Goal: Communication & Community: Share content

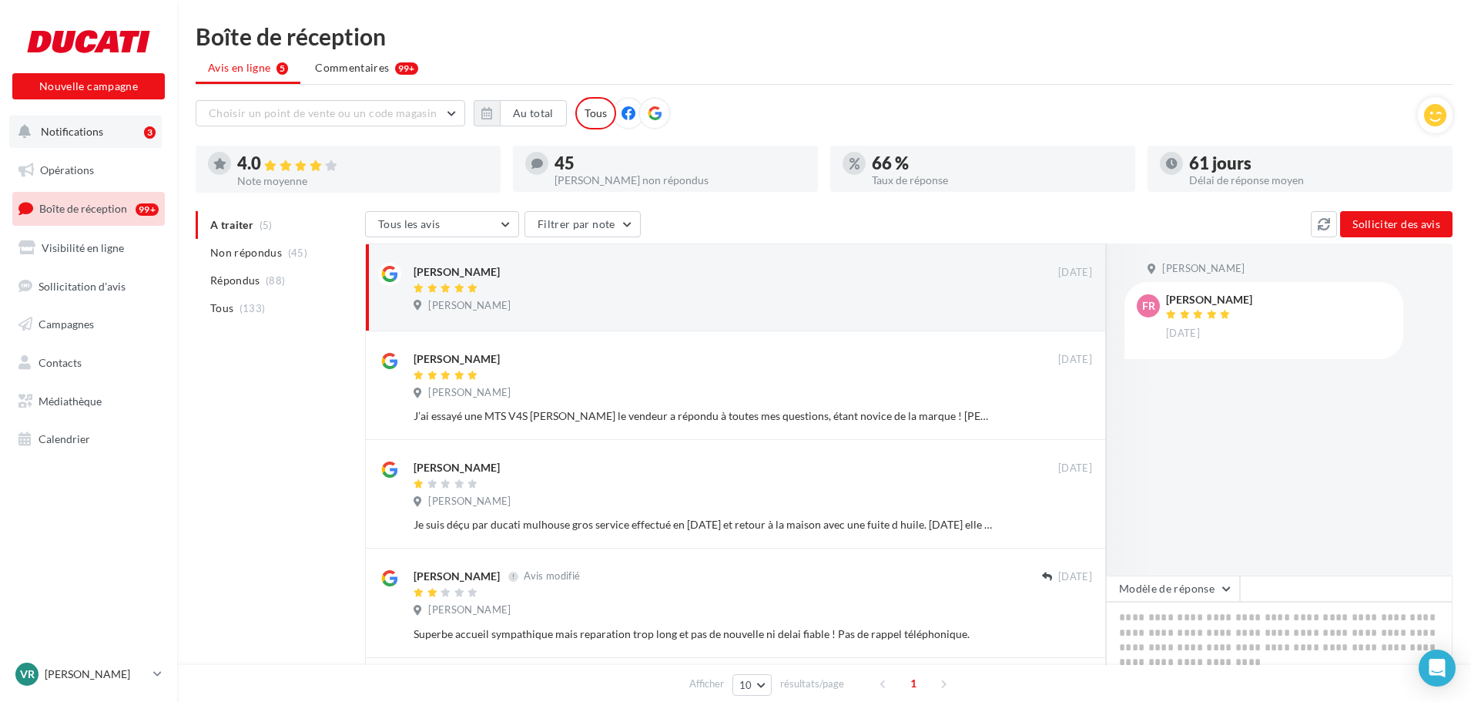
click at [85, 144] on button "Notifications 3" at bounding box center [85, 132] width 152 height 32
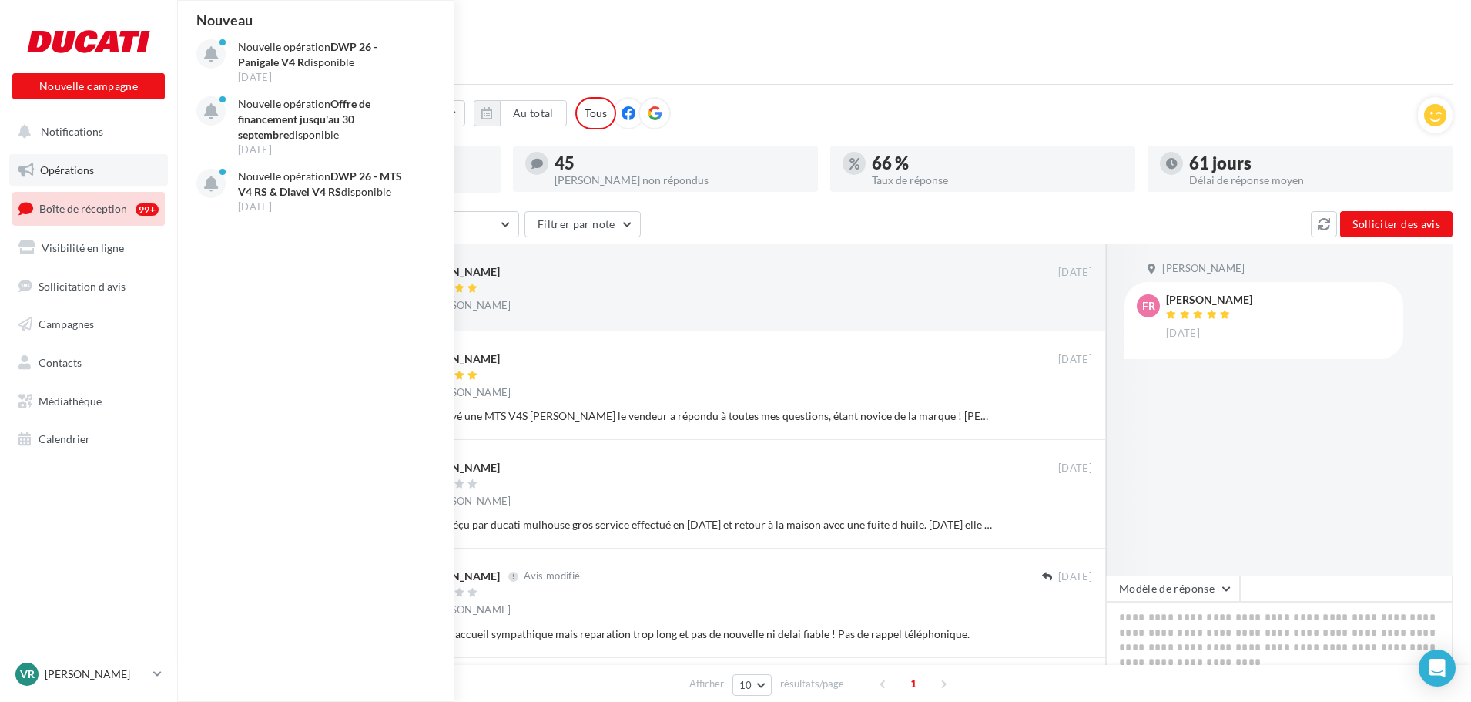
click at [78, 166] on span "Opérations" at bounding box center [67, 169] width 54 height 13
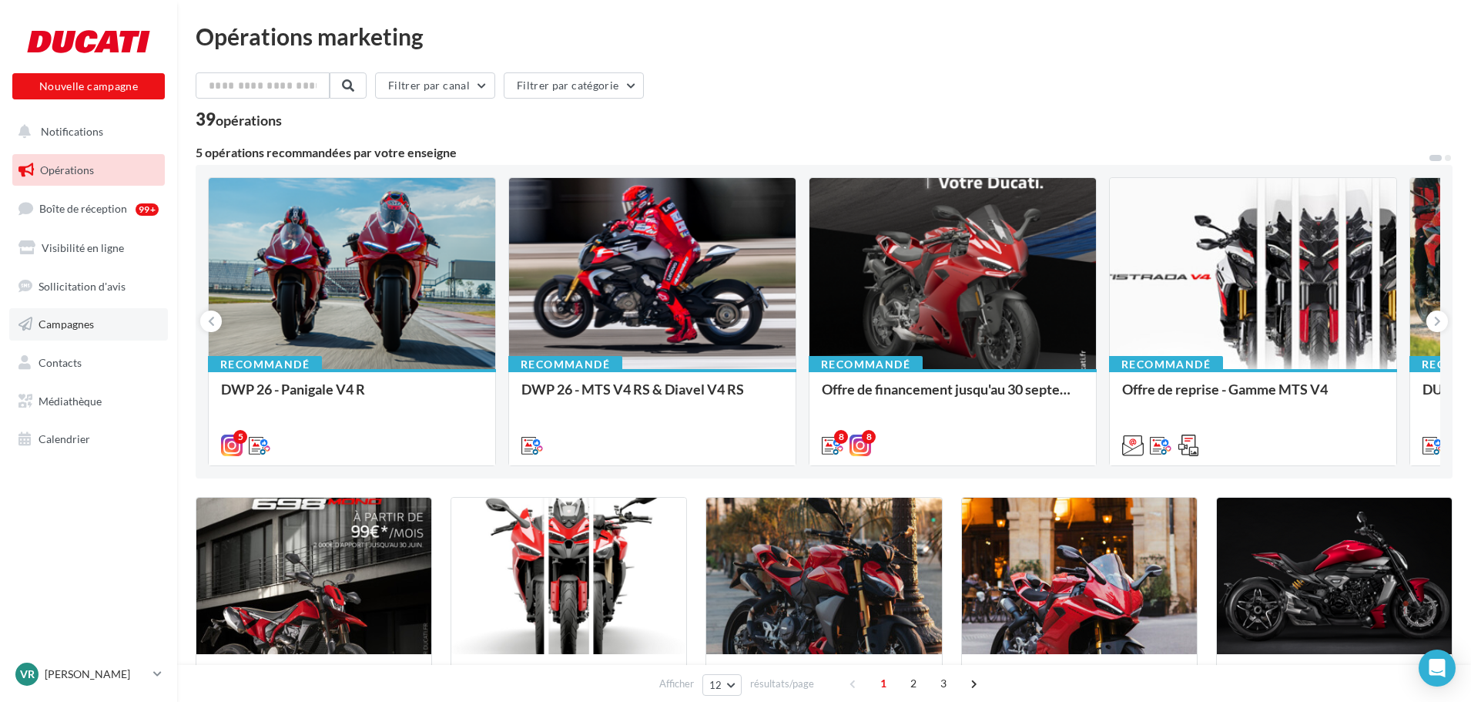
click at [94, 323] on span "Campagnes" at bounding box center [66, 323] width 55 height 13
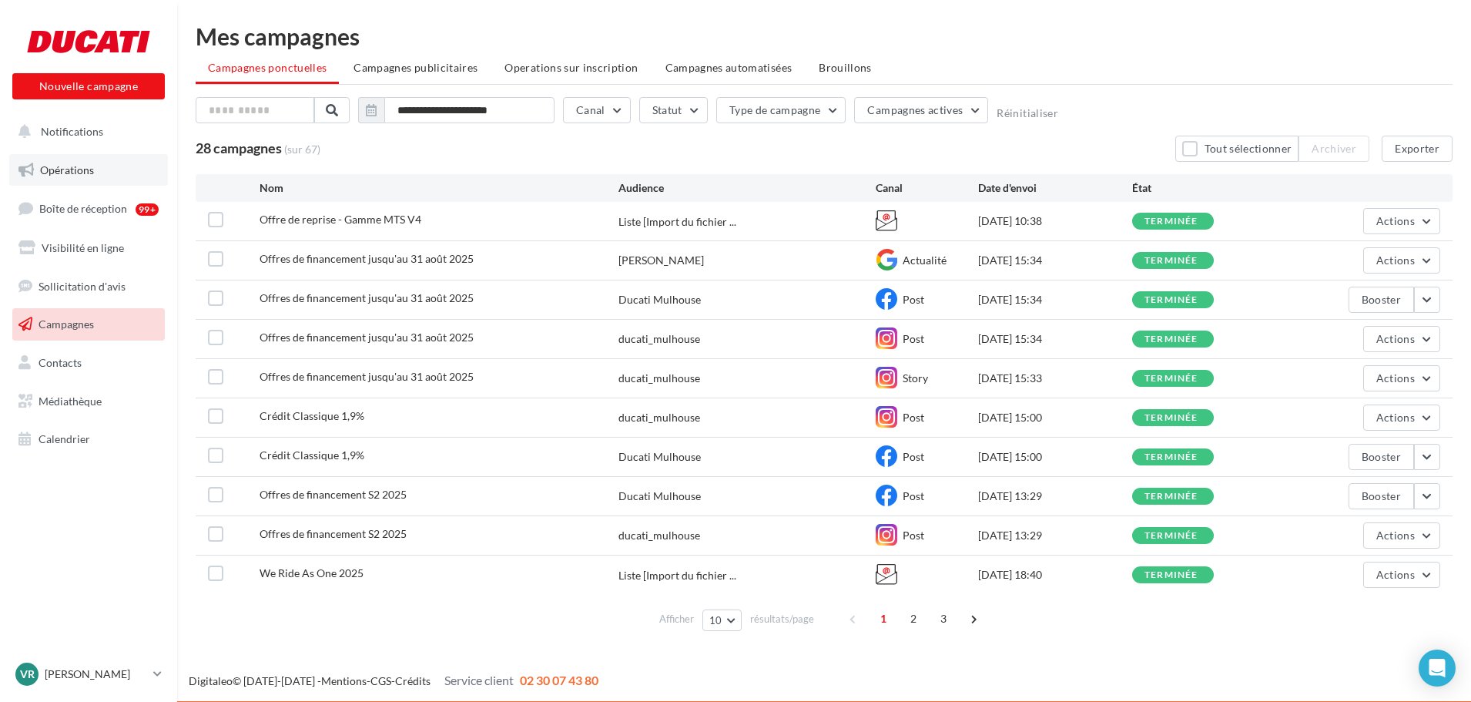
click at [83, 173] on span "Opérations" at bounding box center [67, 169] width 54 height 13
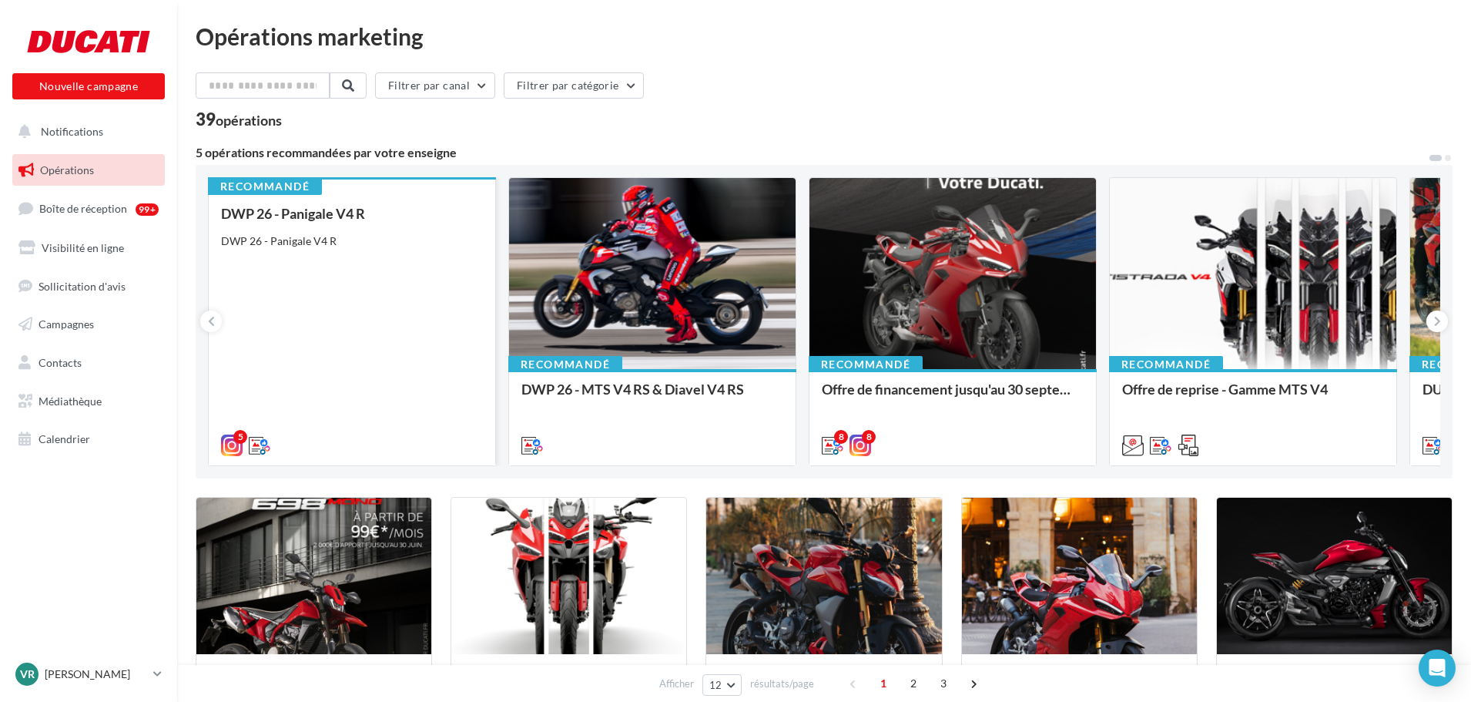
click at [447, 268] on div "DWP 26 - Panigale V4 R DWP 26 - Panigale V4 R" at bounding box center [352, 329] width 262 height 246
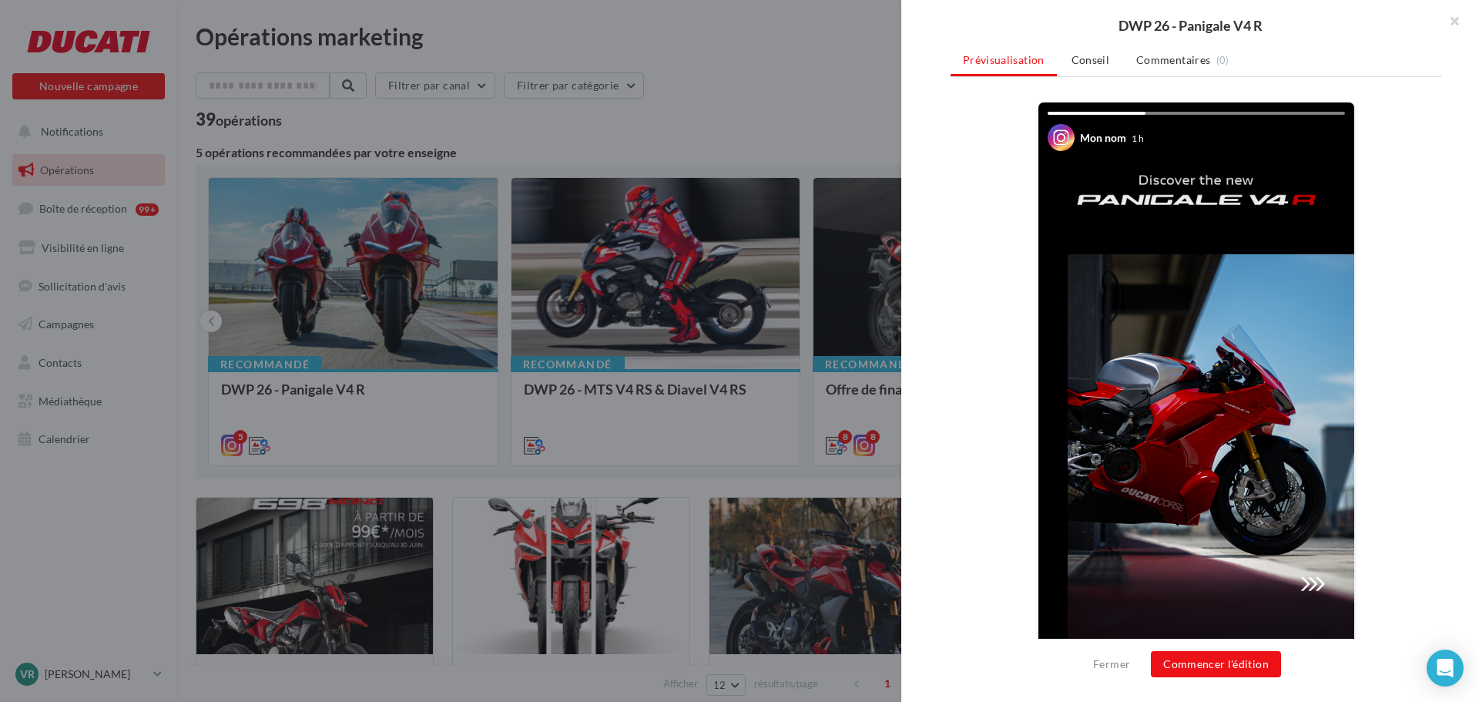
scroll to position [263, 0]
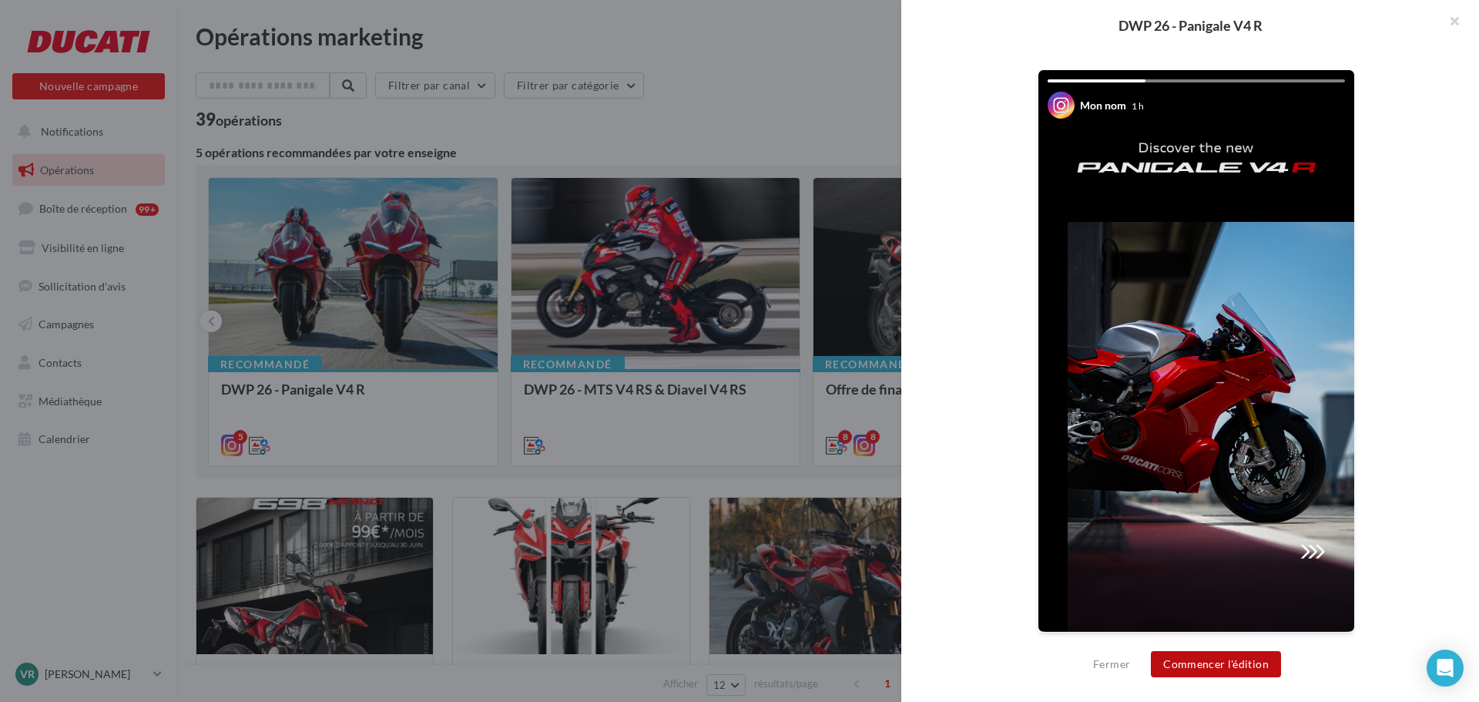
click at [1253, 666] on button "Commencer l'édition" at bounding box center [1216, 664] width 130 height 26
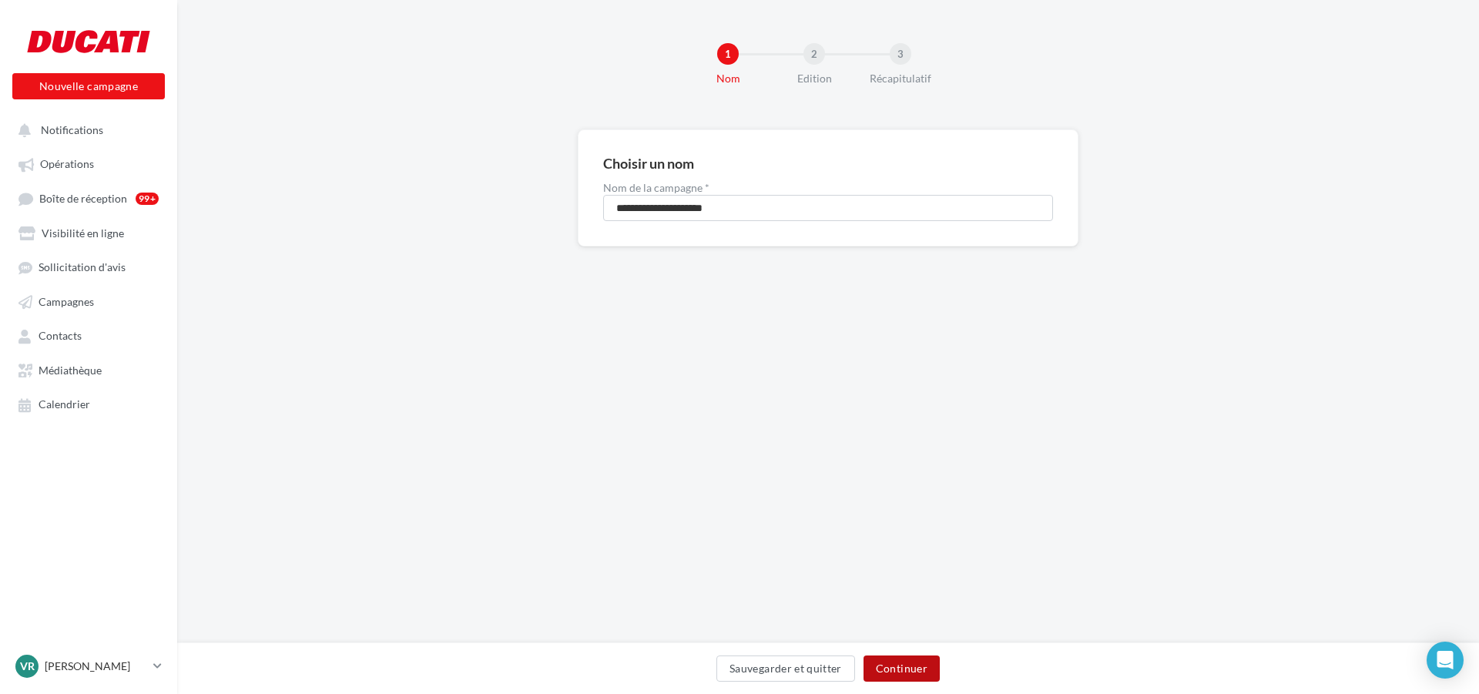
click at [917, 669] on button "Continuer" at bounding box center [901, 668] width 76 height 26
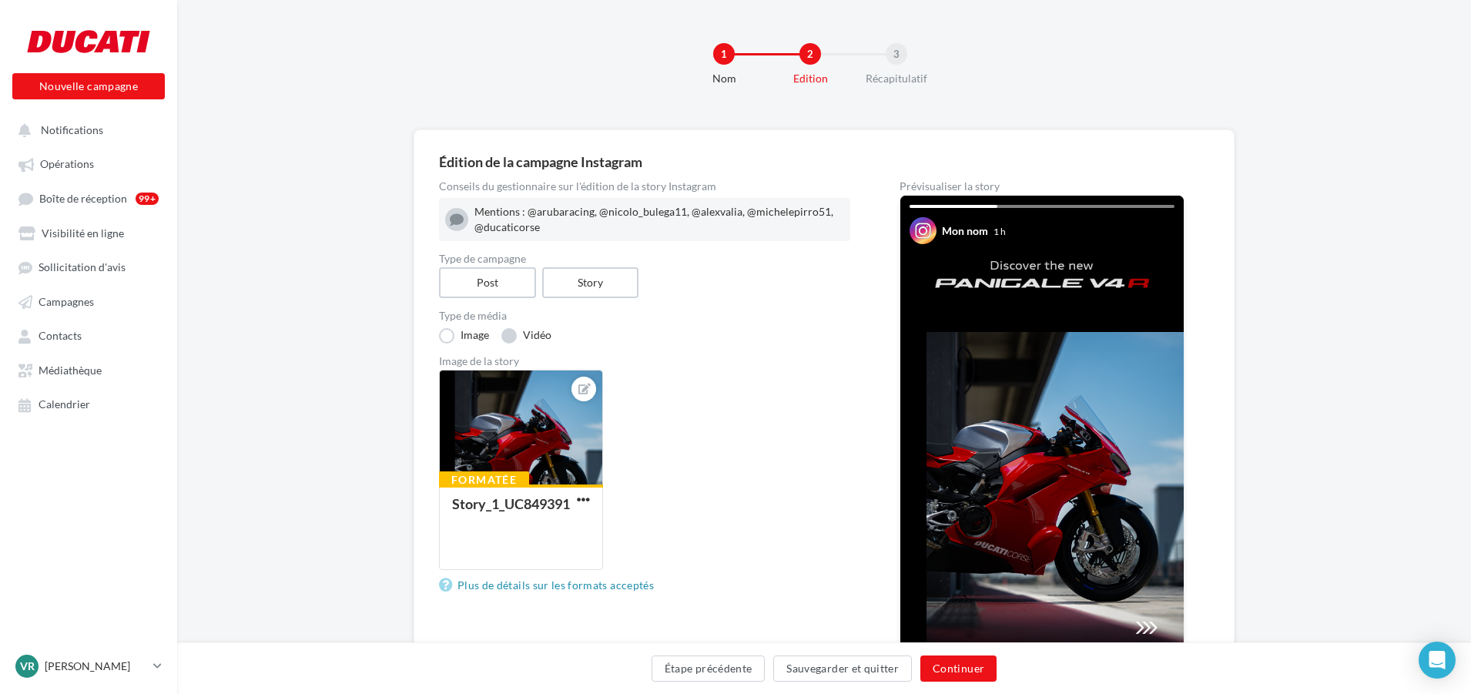
click at [504, 338] on label "Vidéo" at bounding box center [526, 335] width 50 height 15
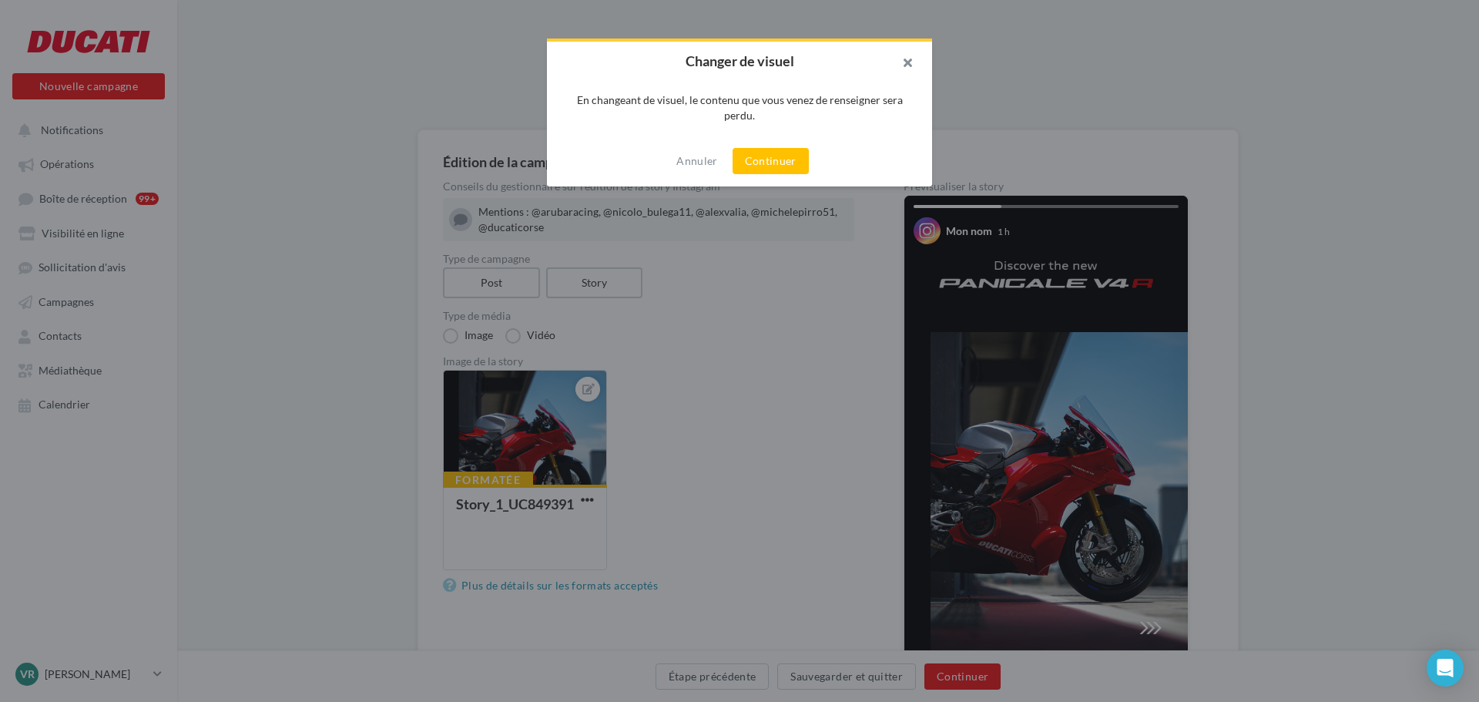
click at [910, 61] on button "button" at bounding box center [901, 65] width 62 height 46
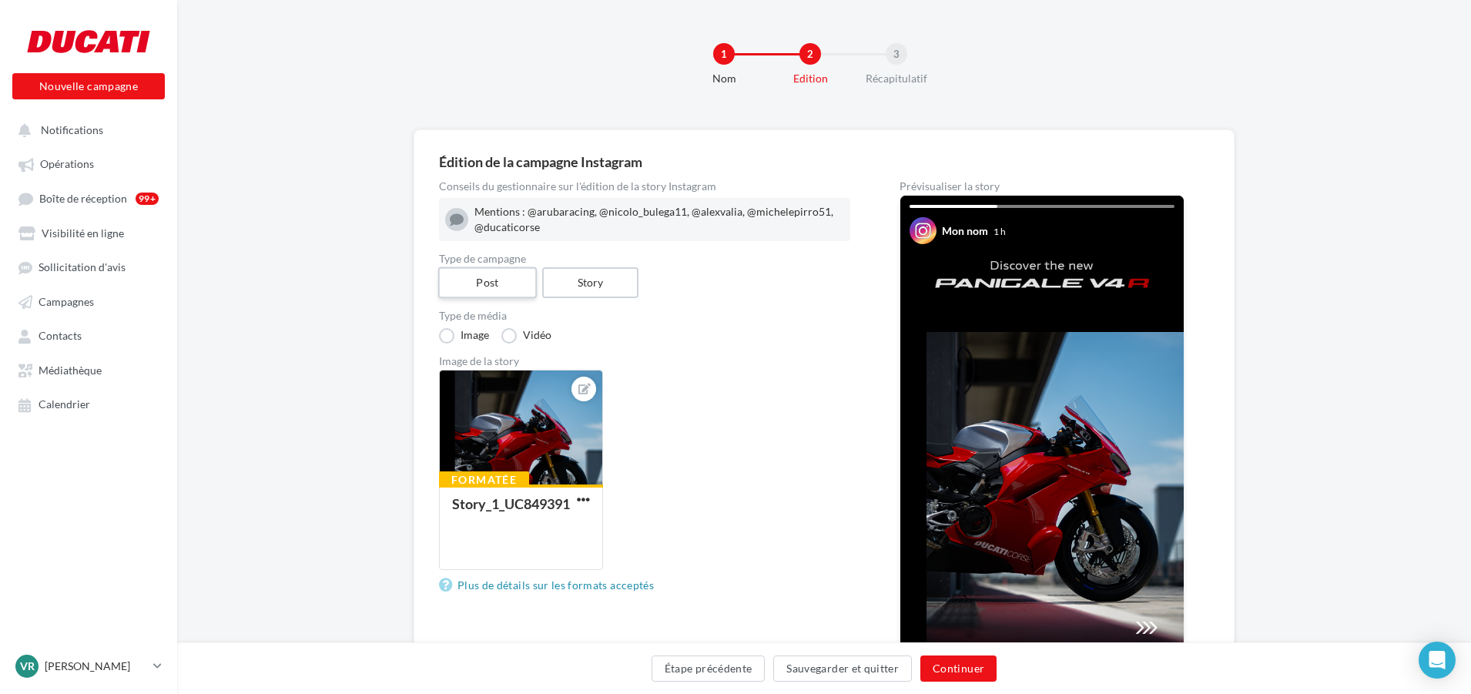
click at [453, 275] on label "Post" at bounding box center [487, 283] width 99 height 32
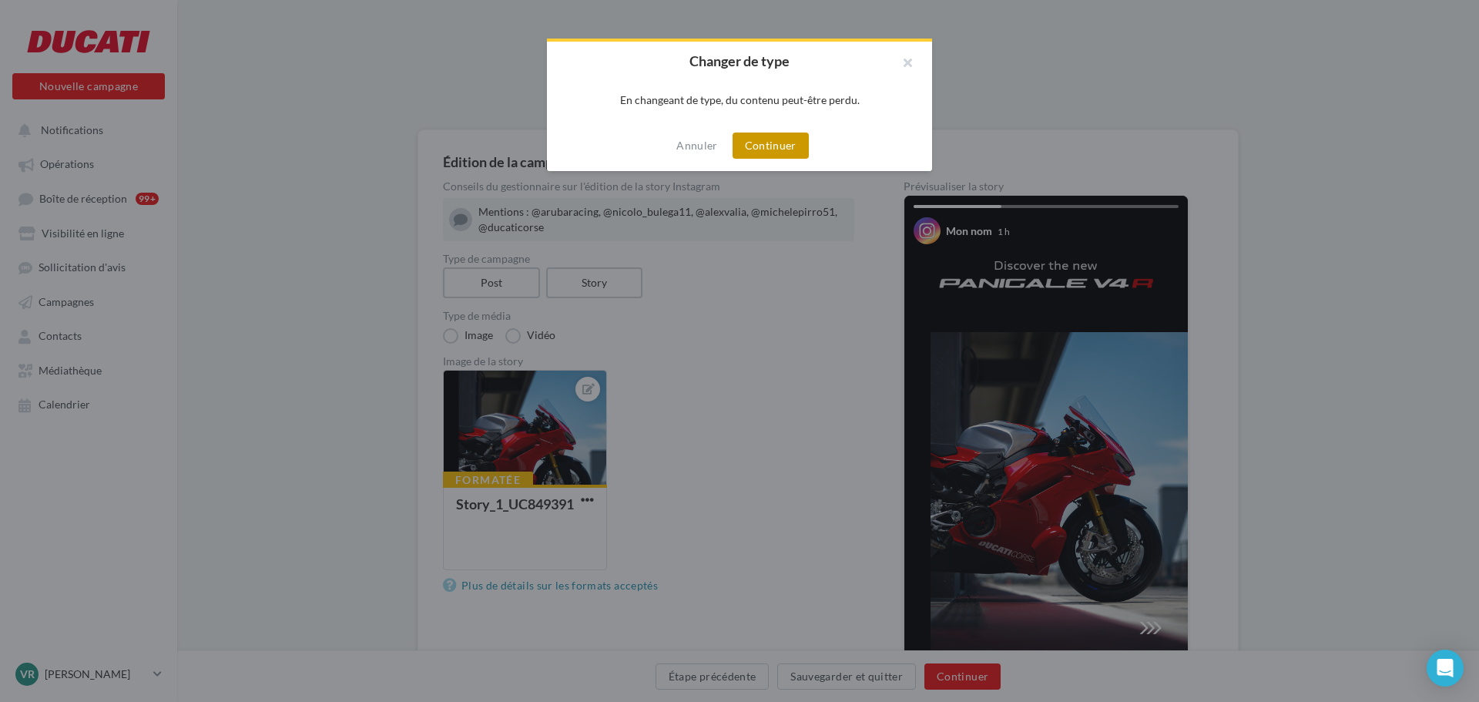
click at [796, 146] on button "Continuer" at bounding box center [770, 145] width 76 height 26
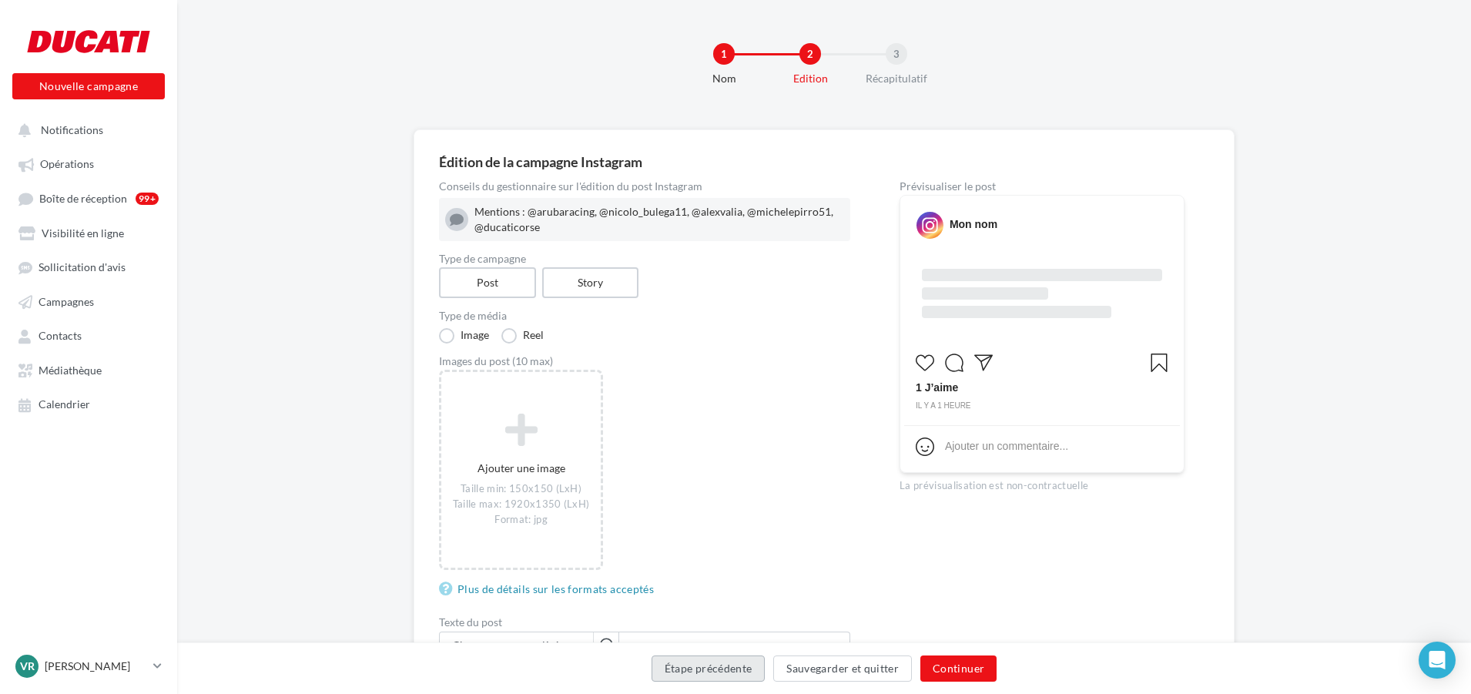
click at [722, 668] on button "Étape précédente" at bounding box center [709, 668] width 114 height 26
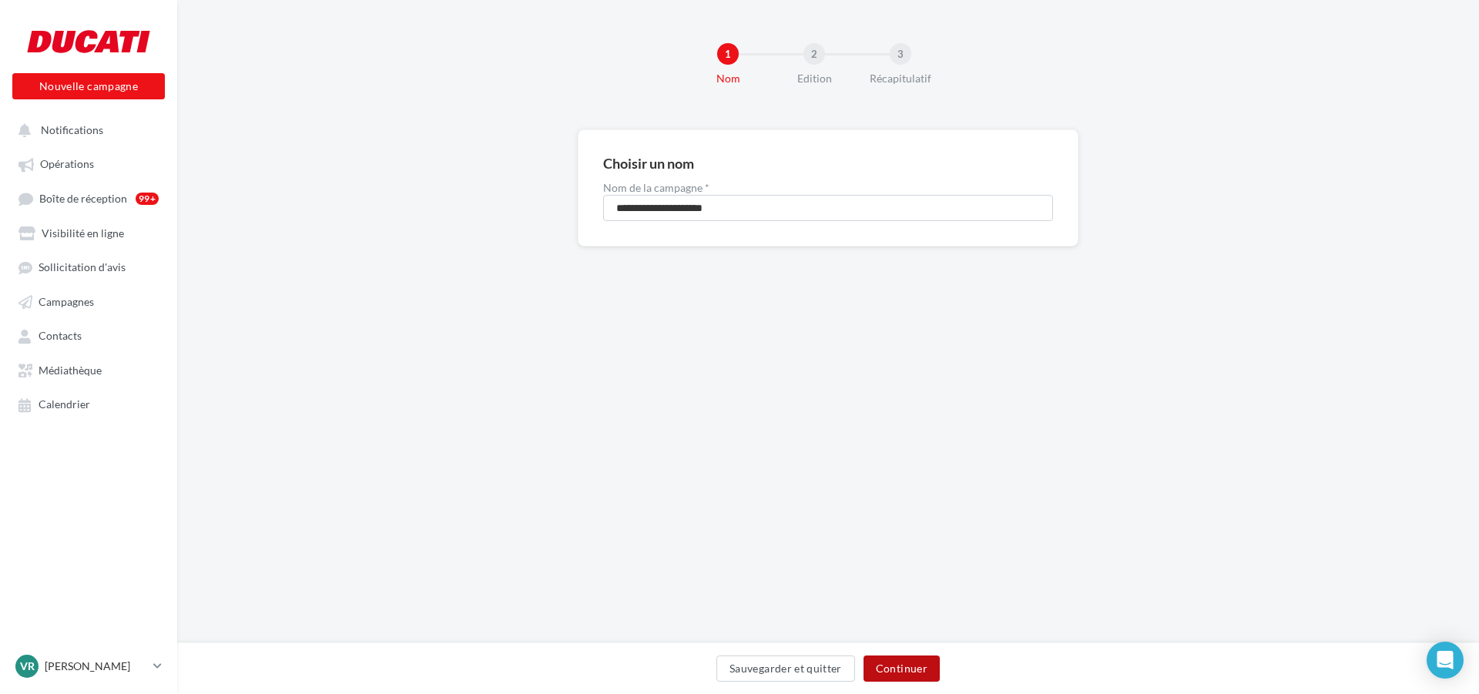
click at [893, 657] on button "Continuer" at bounding box center [901, 668] width 76 height 26
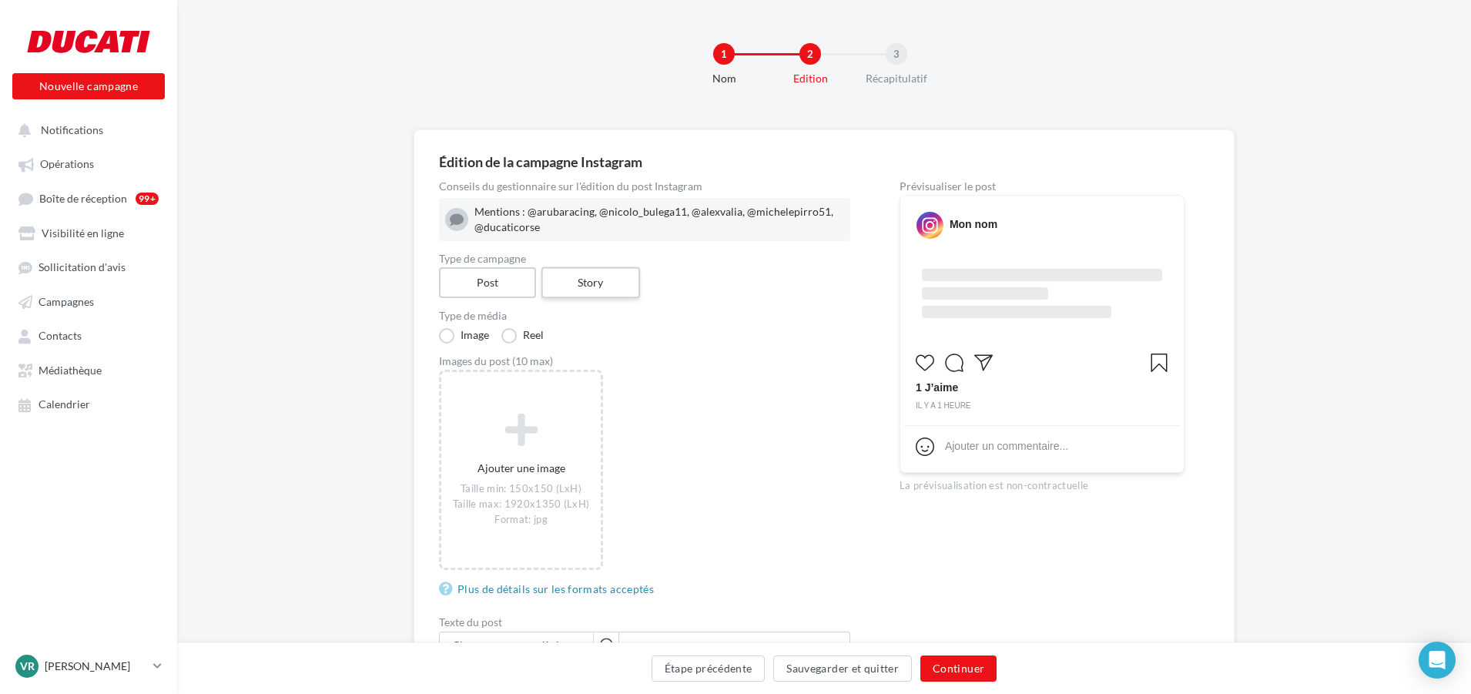
click at [612, 289] on label "Story" at bounding box center [590, 283] width 99 height 32
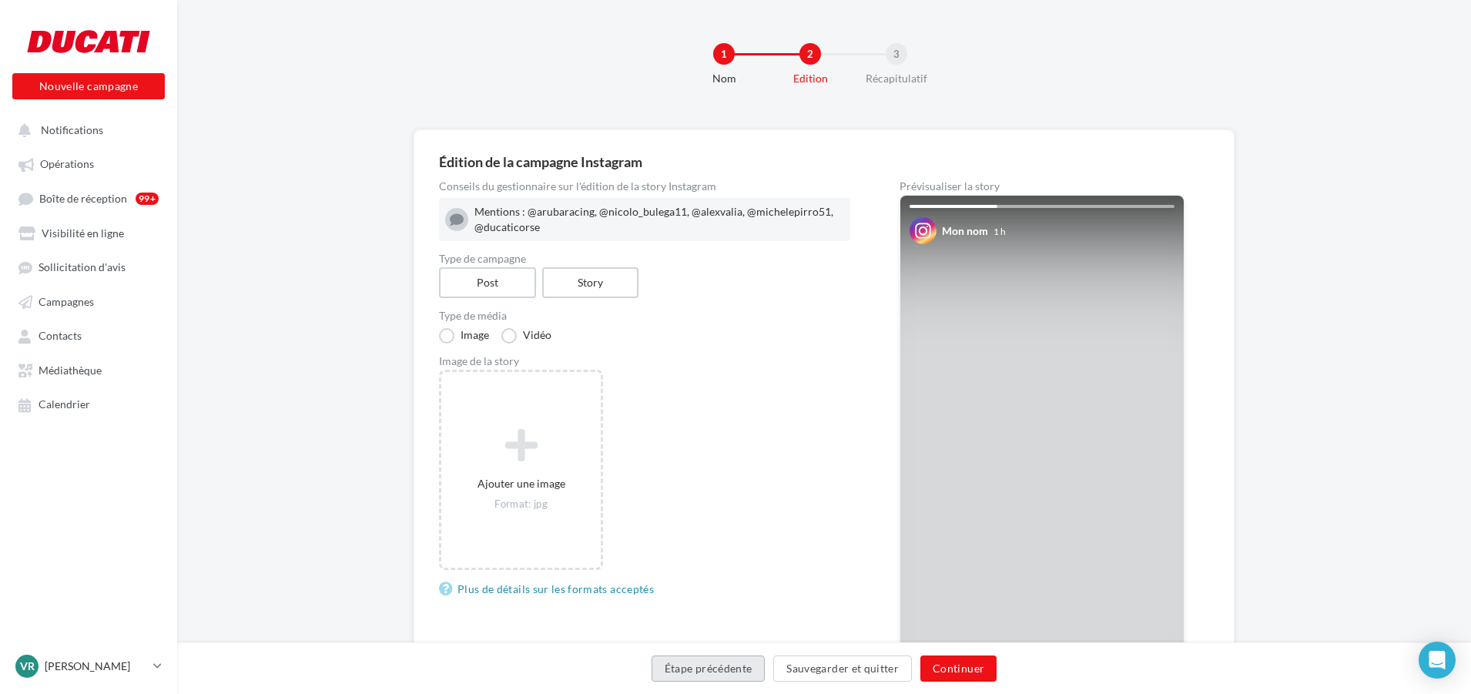
click at [744, 676] on button "Étape précédente" at bounding box center [709, 668] width 114 height 26
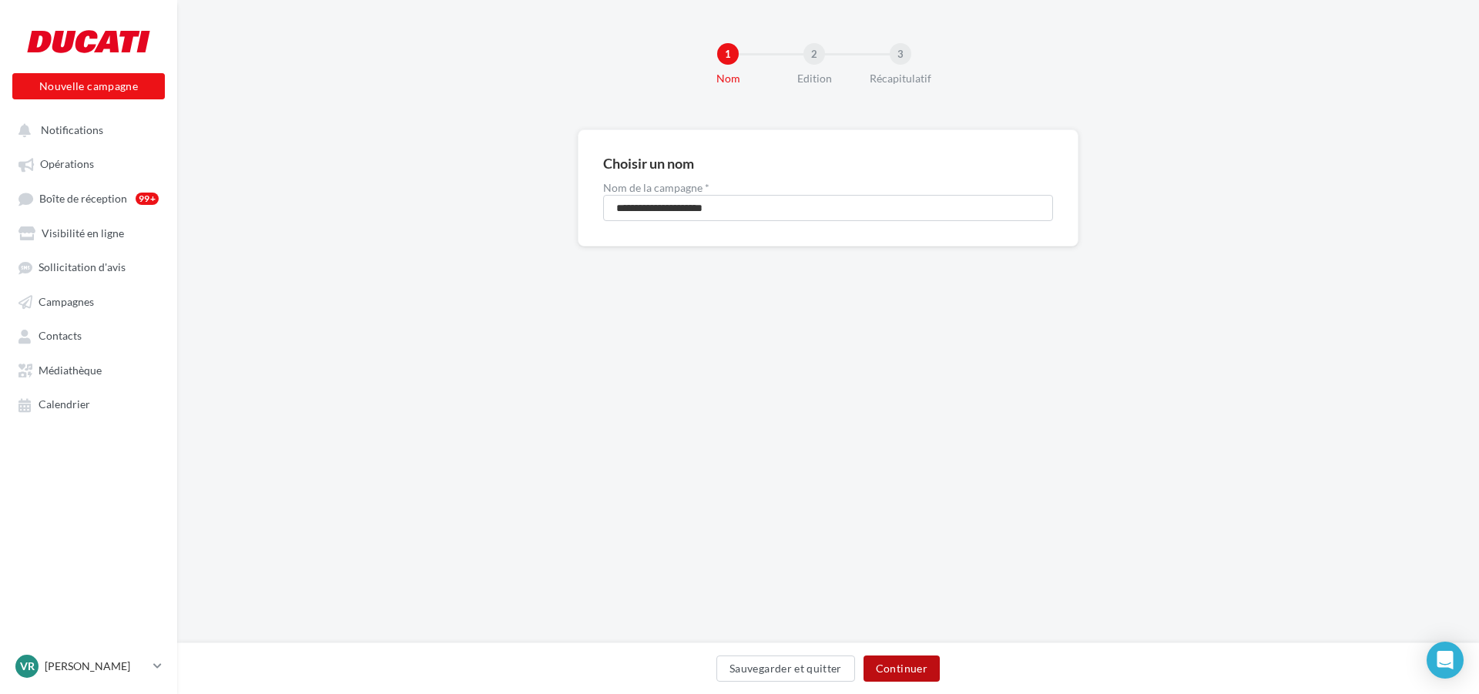
click at [886, 665] on button "Continuer" at bounding box center [901, 668] width 76 height 26
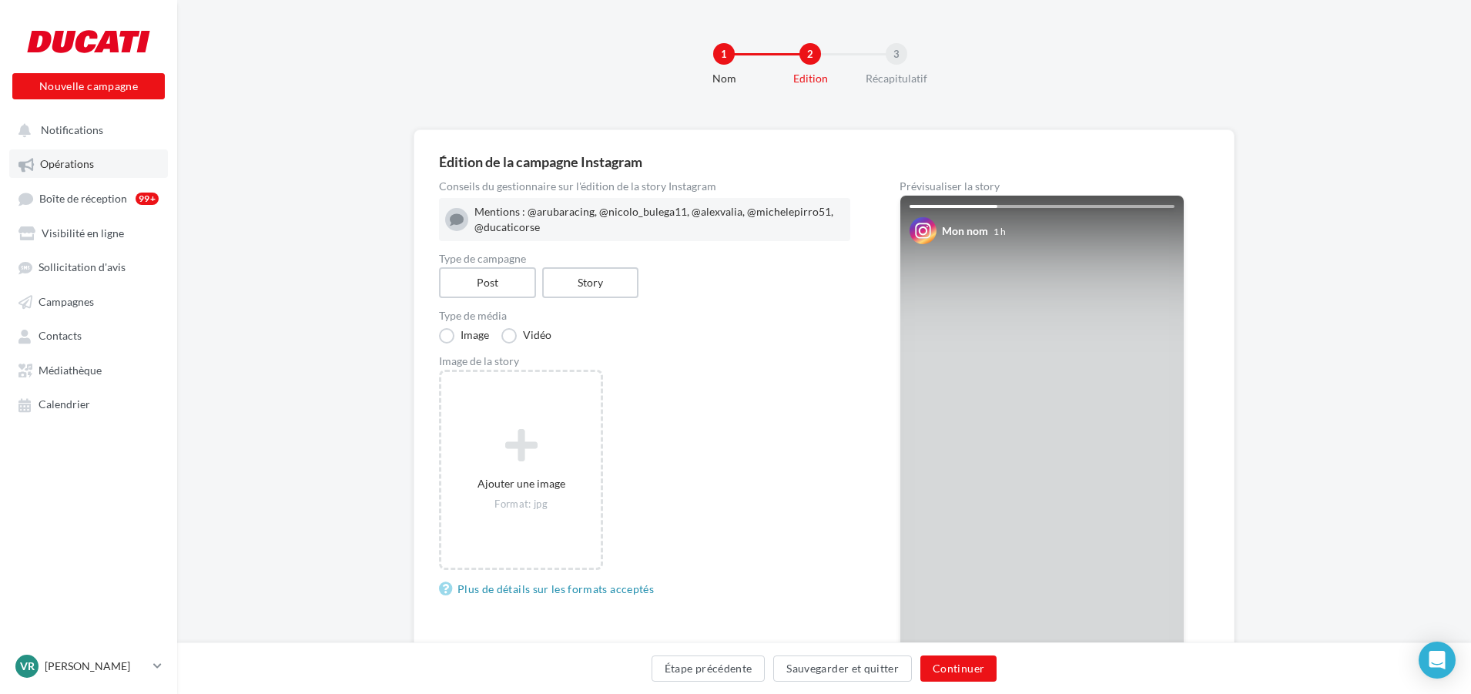
click at [81, 159] on span "Opérations" at bounding box center [67, 164] width 54 height 13
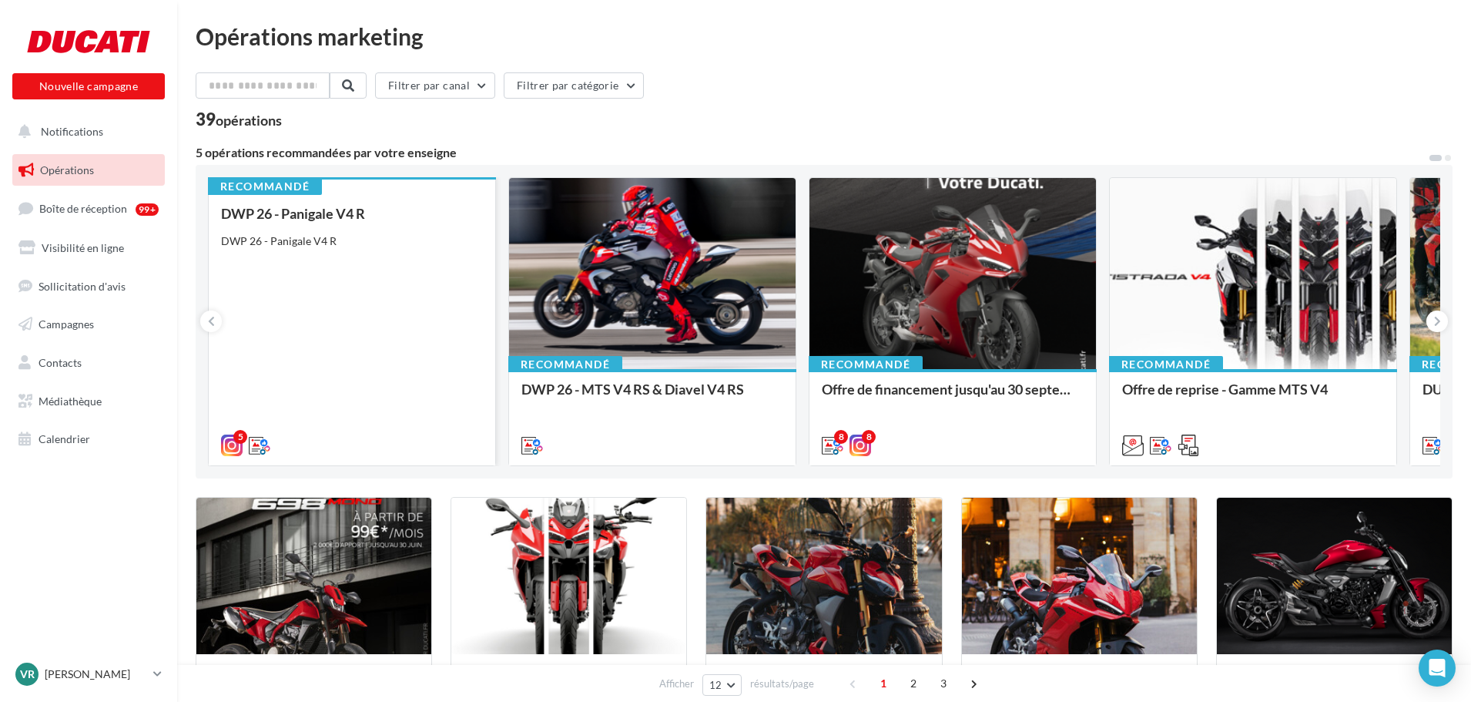
click at [421, 287] on div "DWP 26 - Panigale V4 R DWP 26 - Panigale V4 R" at bounding box center [352, 329] width 262 height 246
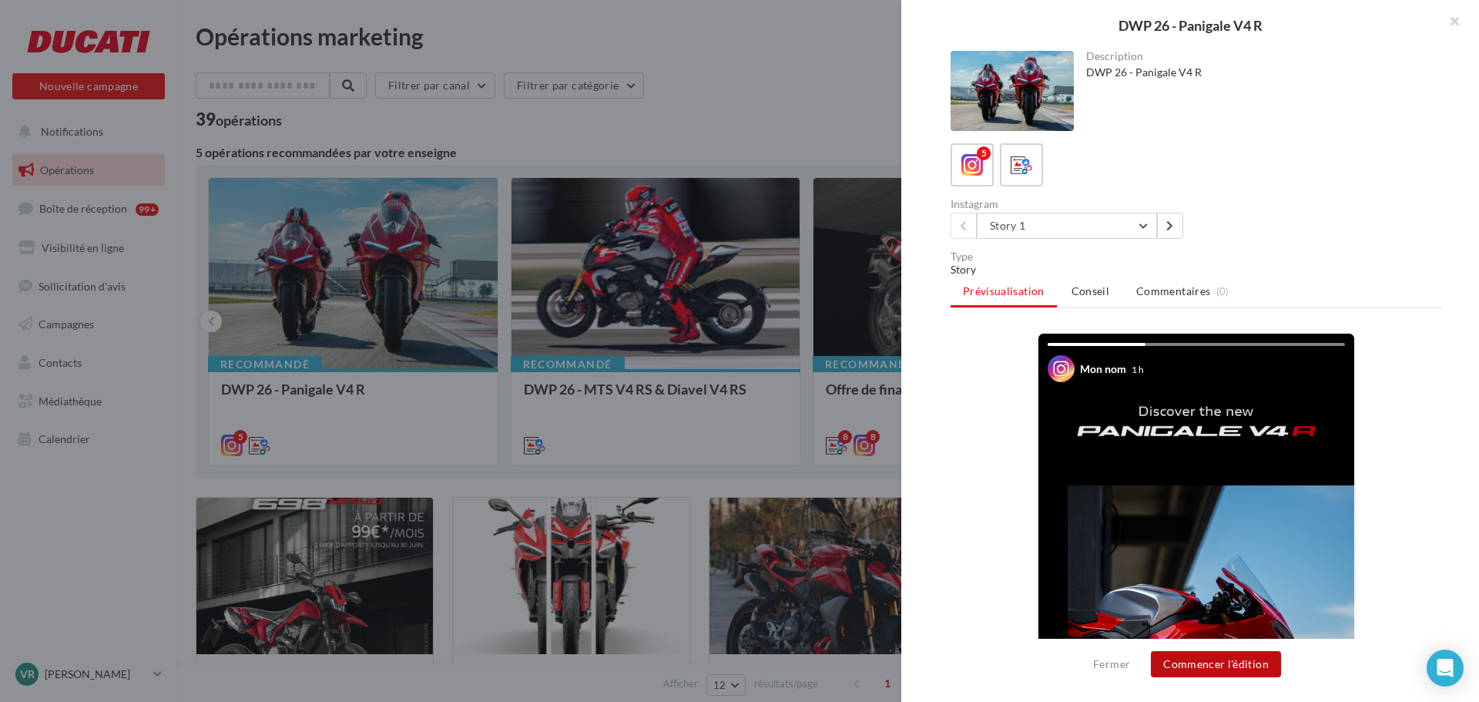
click at [1262, 669] on button "Commencer l'édition" at bounding box center [1216, 664] width 130 height 26
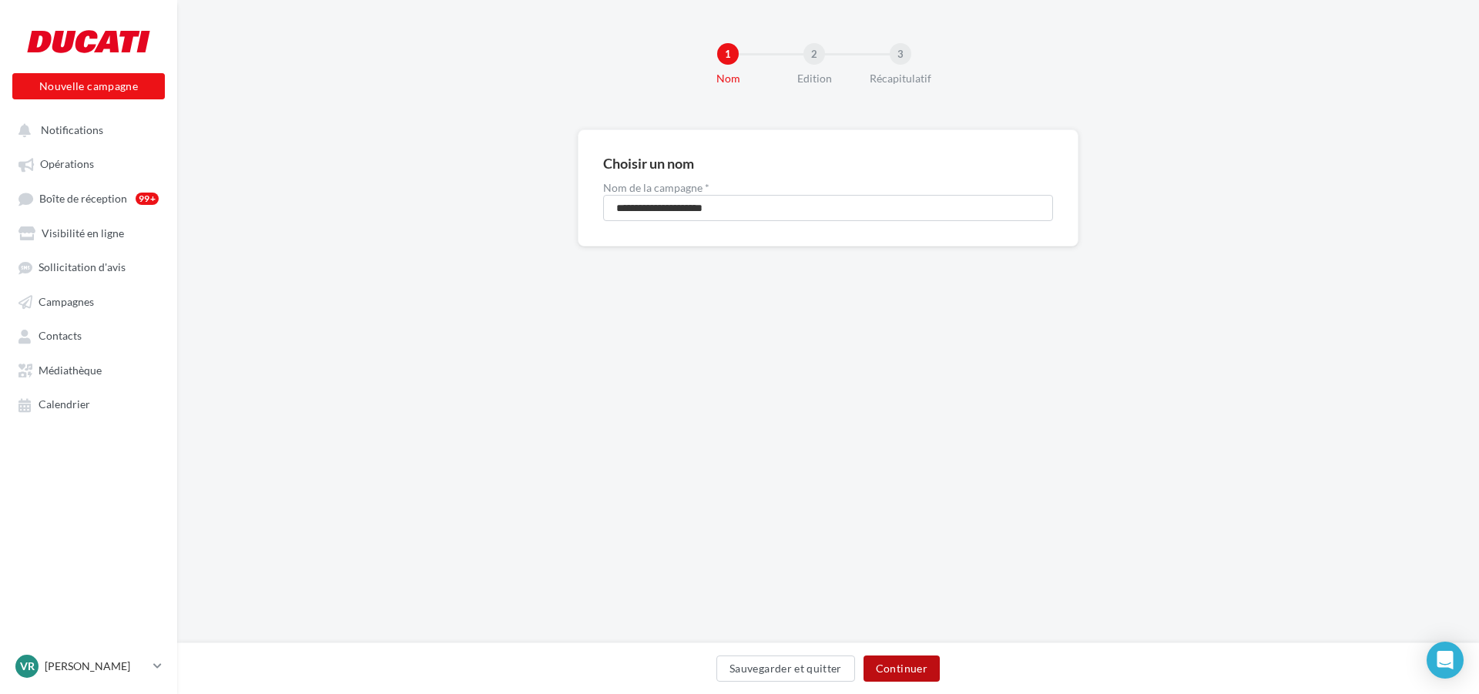
click at [908, 663] on button "Continuer" at bounding box center [901, 668] width 76 height 26
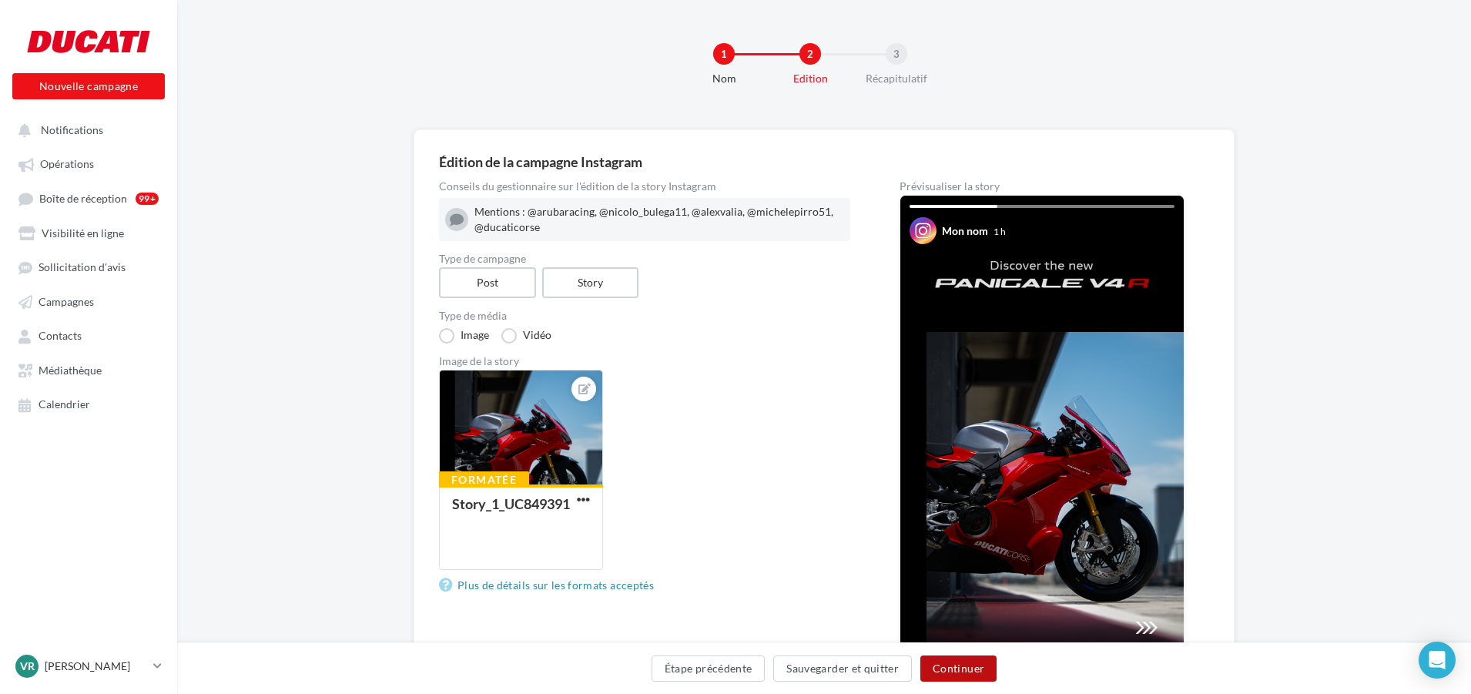
click at [953, 664] on button "Continuer" at bounding box center [958, 668] width 76 height 26
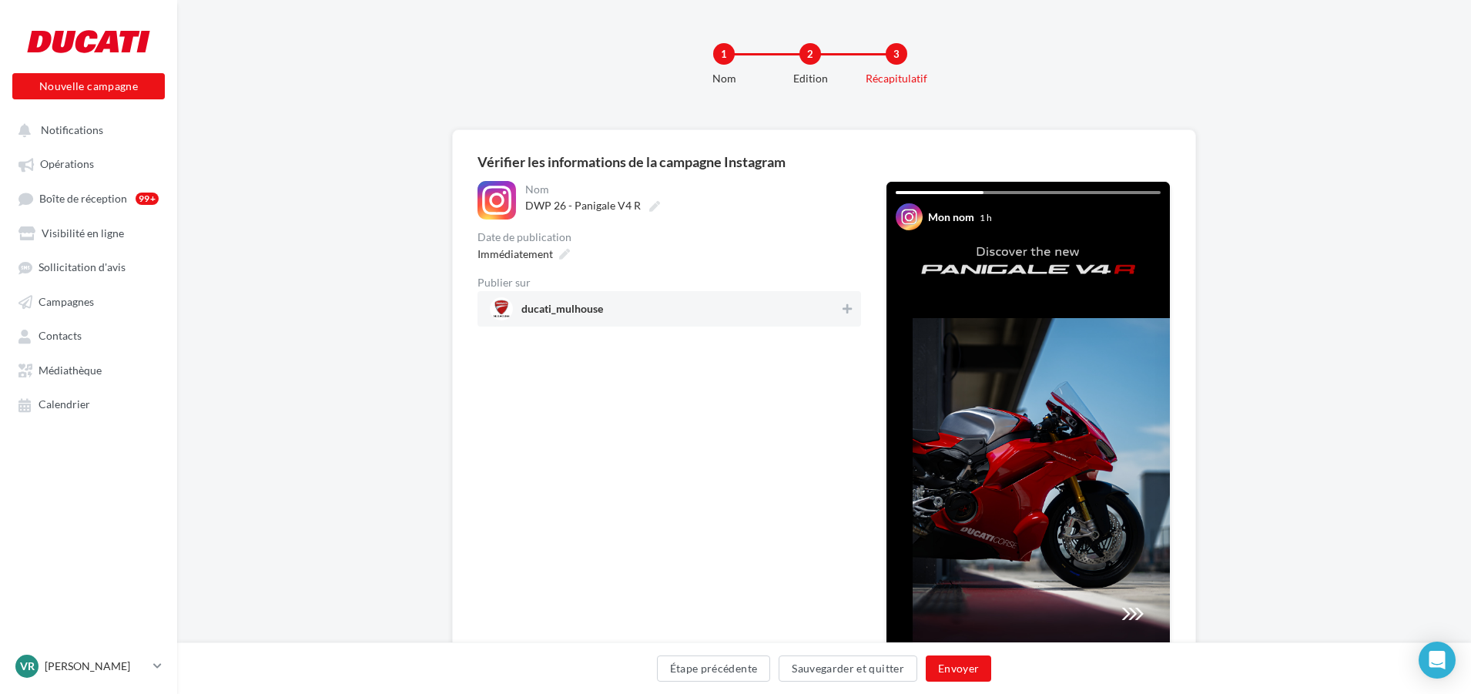
click at [675, 309] on span "ducati_mulhouse" at bounding box center [665, 308] width 350 height 23
click at [948, 665] on button "Envoyer" at bounding box center [958, 668] width 65 height 26
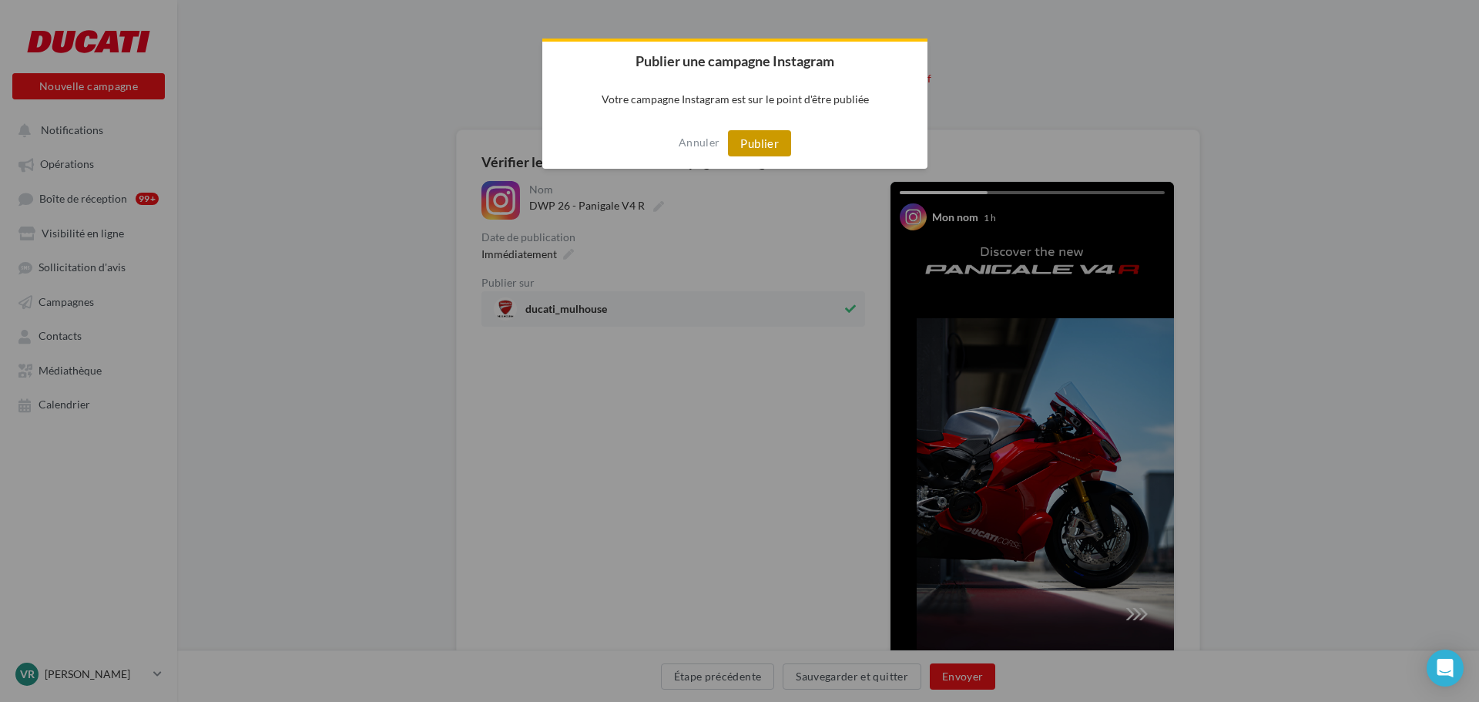
click at [762, 146] on button "Publier" at bounding box center [759, 143] width 63 height 26
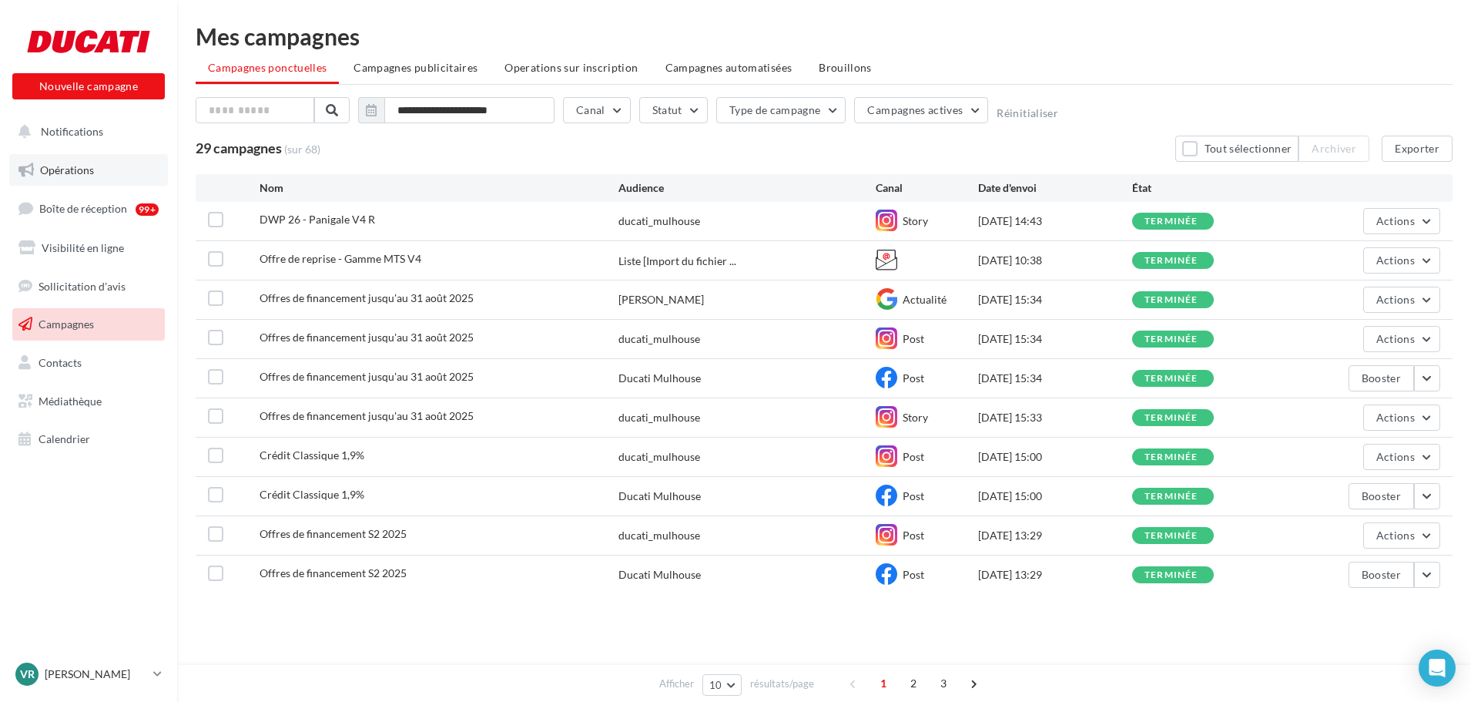
click at [75, 169] on span "Opérations" at bounding box center [67, 169] width 54 height 13
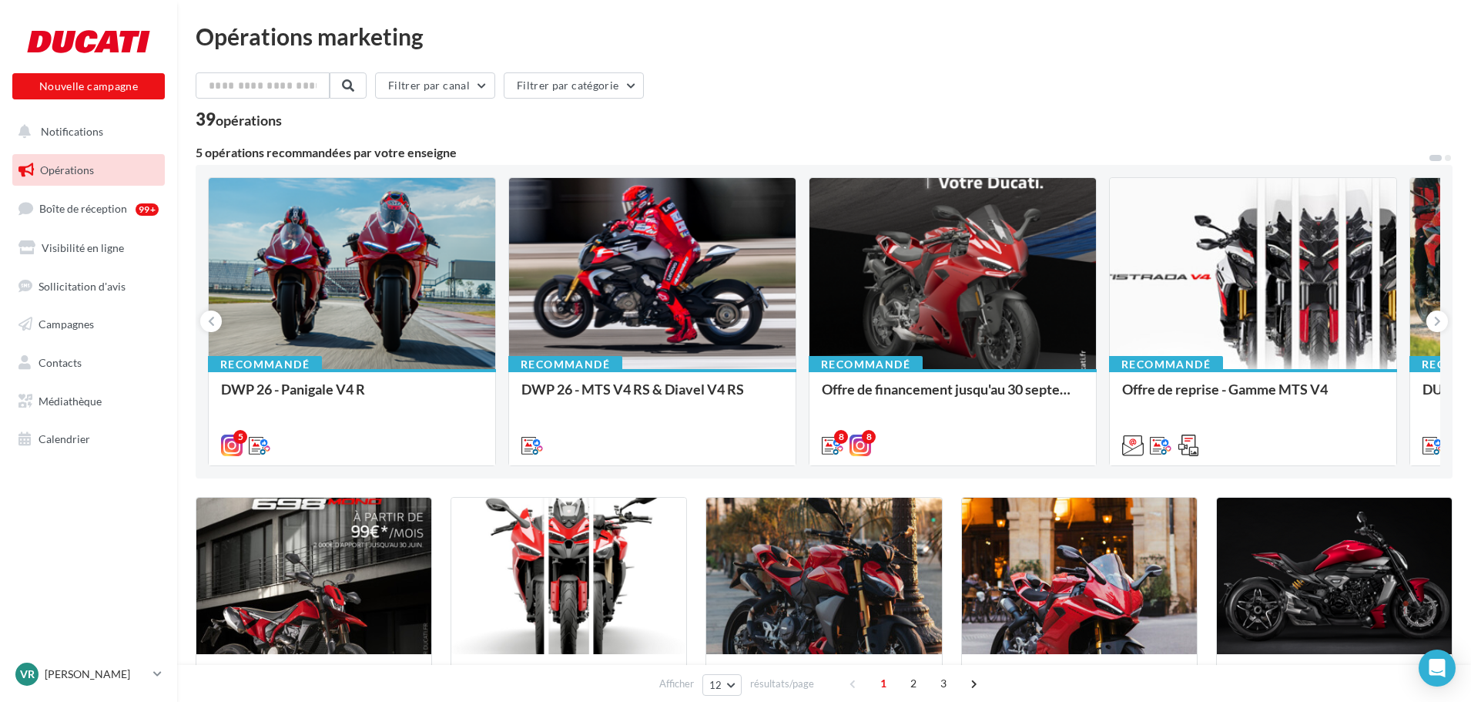
click at [807, 296] on div "Recommandé DWP 26 - Panigale V4 R DWP 26 - Panigale V4 R 5 Recommandé DWP 26 - …" at bounding box center [824, 321] width 1232 height 289
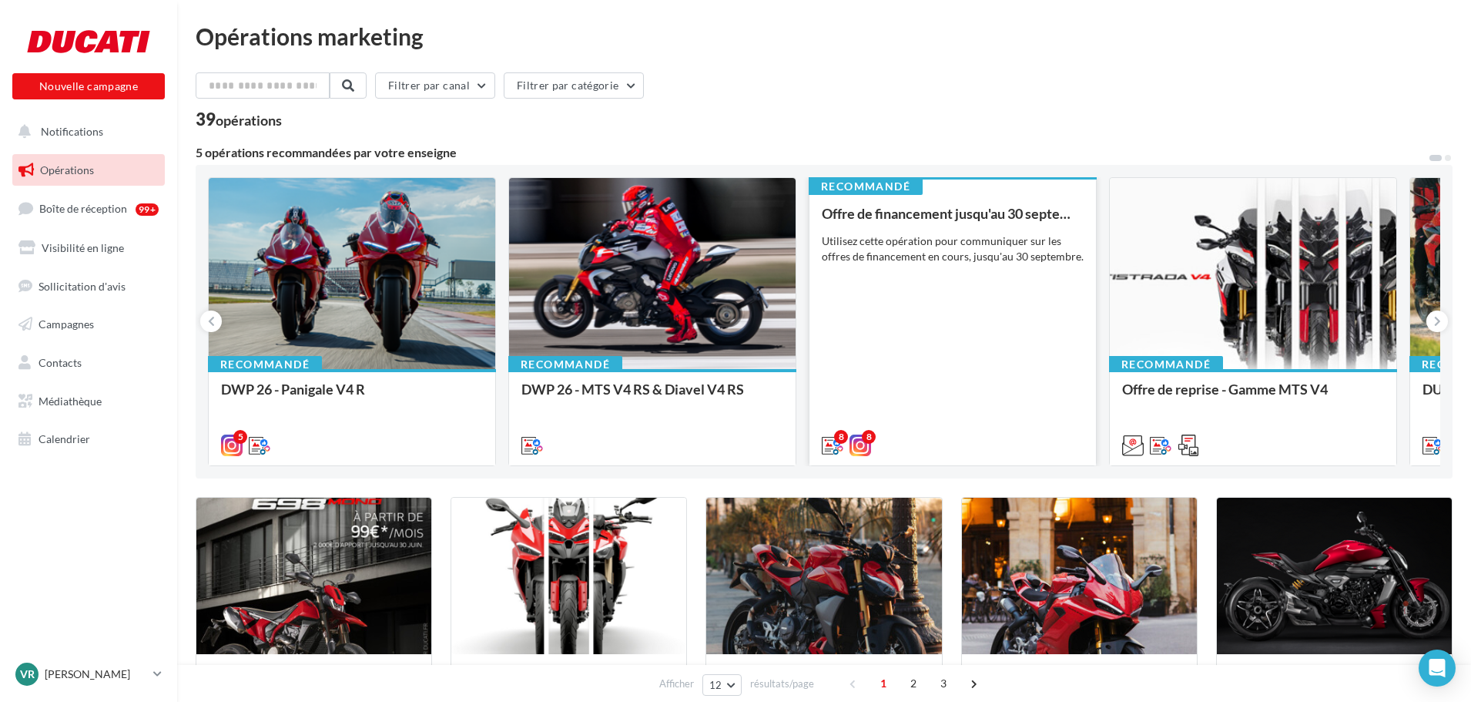
click at [834, 298] on div "Offre de financement jusqu'au 30 septembre Utilisez cette opération pour commun…" at bounding box center [953, 329] width 262 height 246
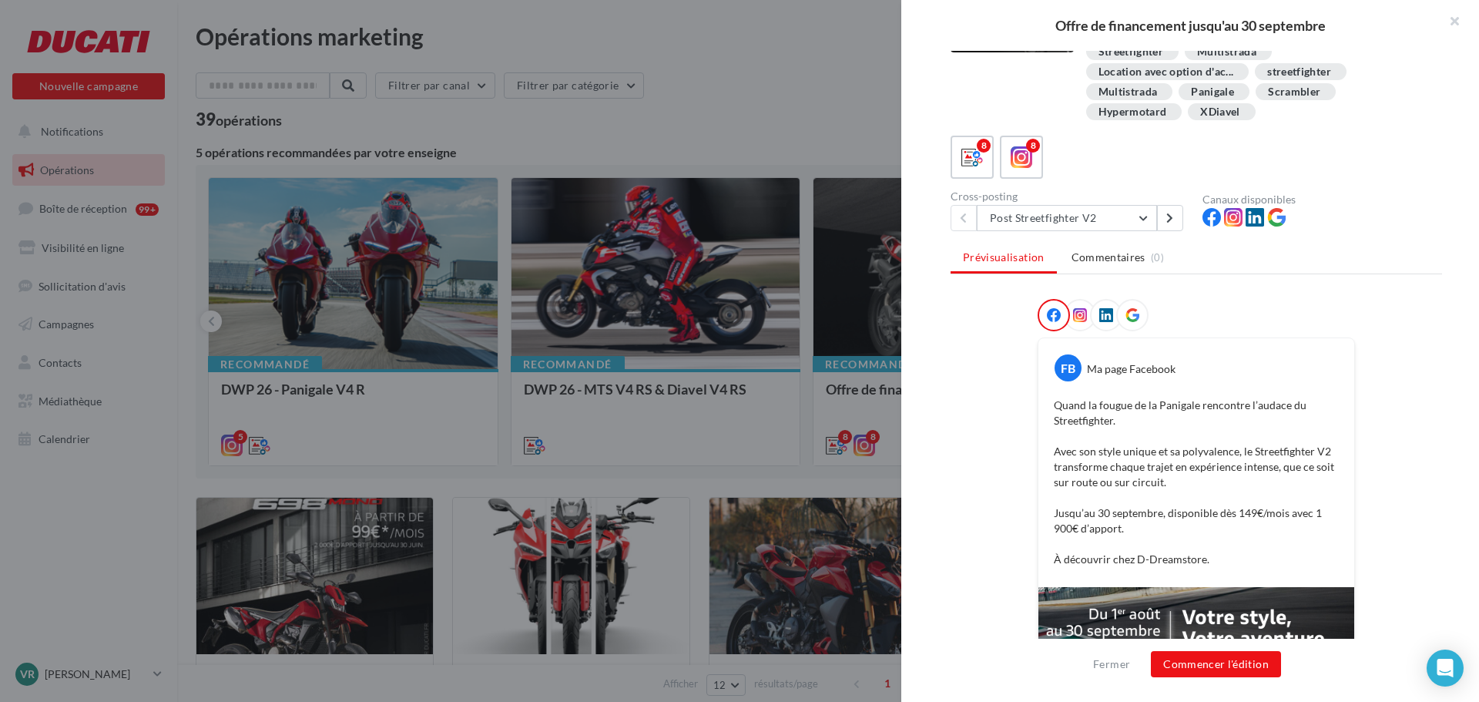
scroll to position [42, 0]
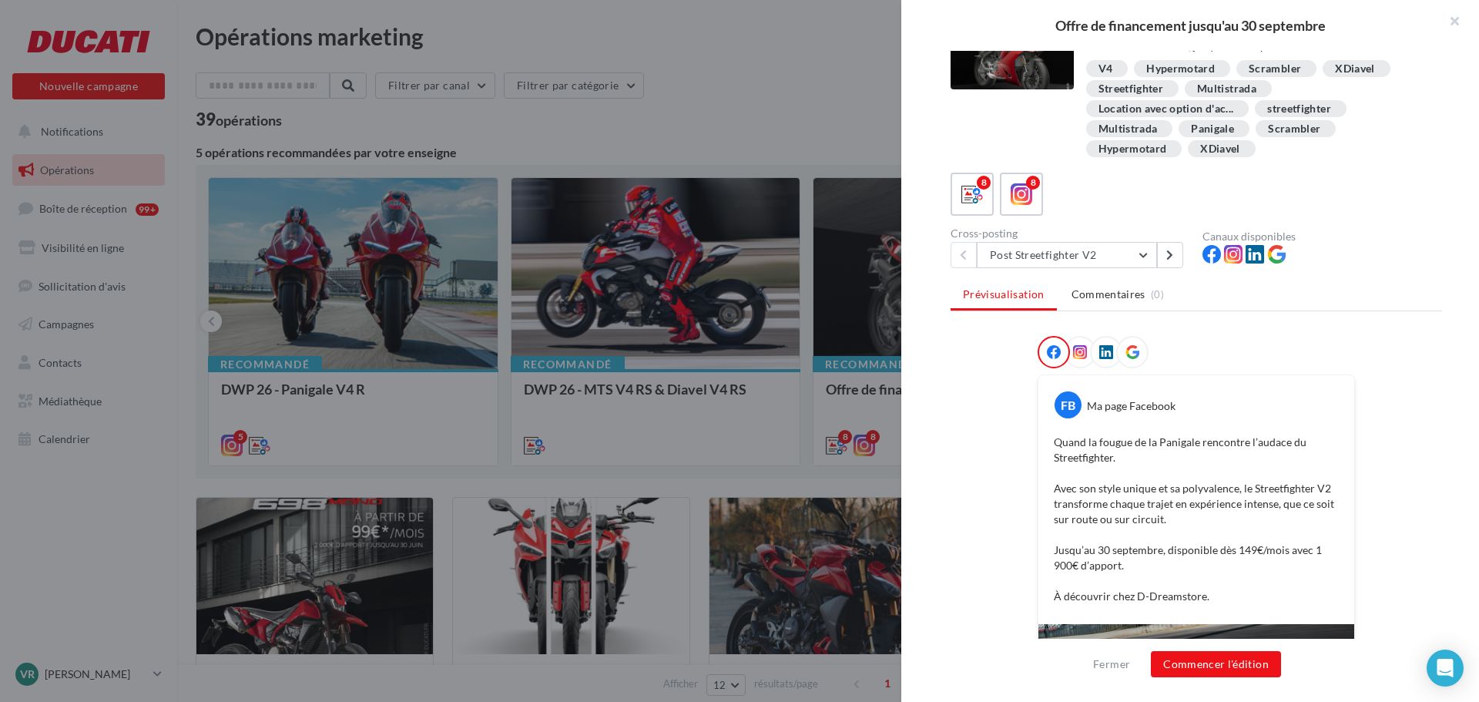
click at [444, 286] on div at bounding box center [739, 351] width 1479 height 702
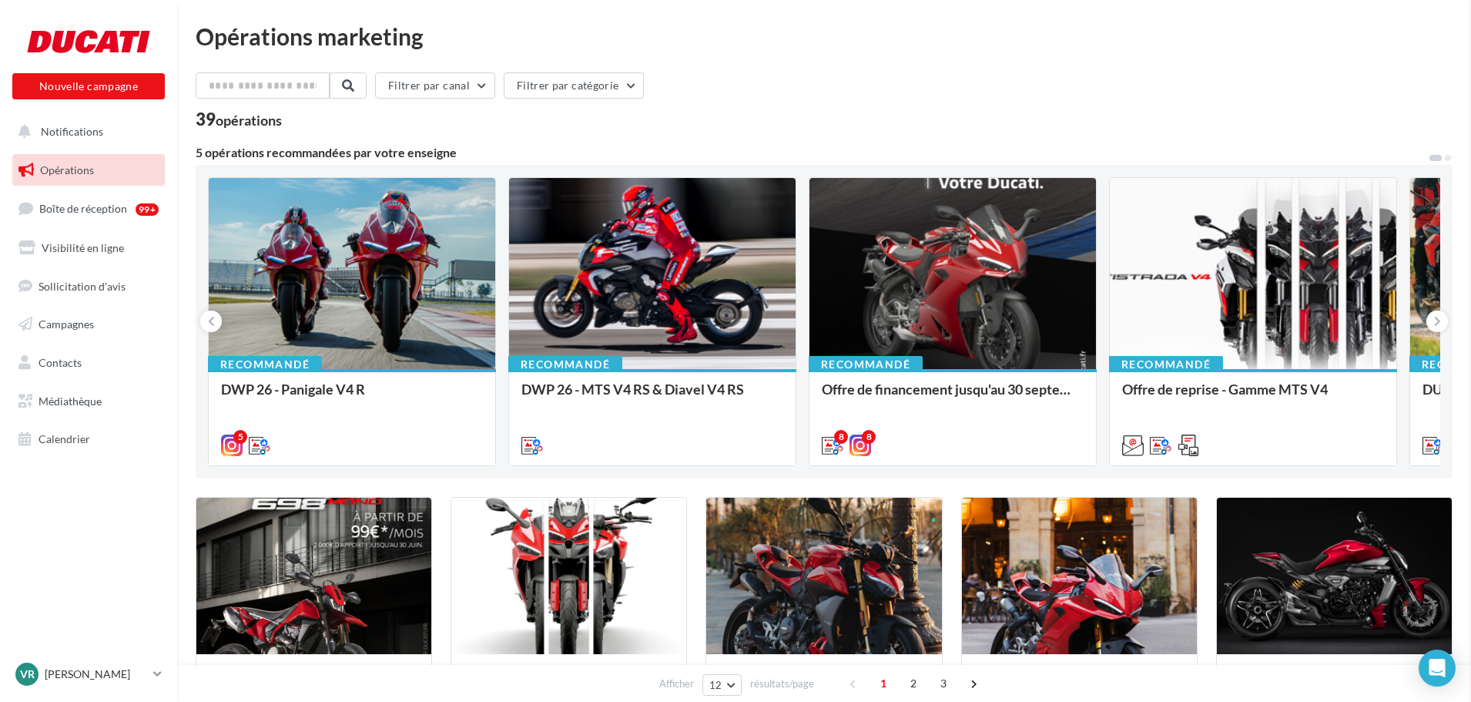
click at [444, 381] on div "DWP 26 - Panigale V4 R DWP 26 - Panigale V4 R" at bounding box center [352, 416] width 262 height 70
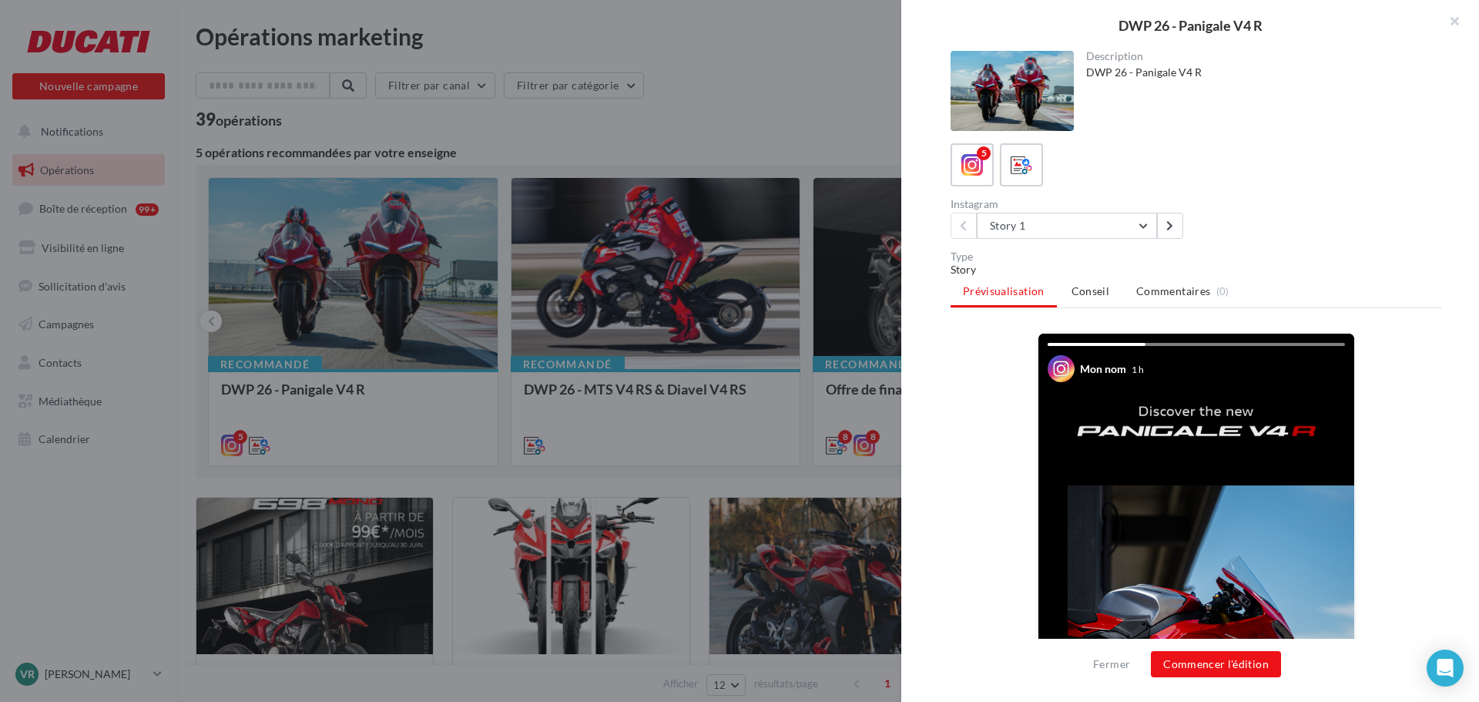
click at [555, 258] on div at bounding box center [739, 351] width 1479 height 702
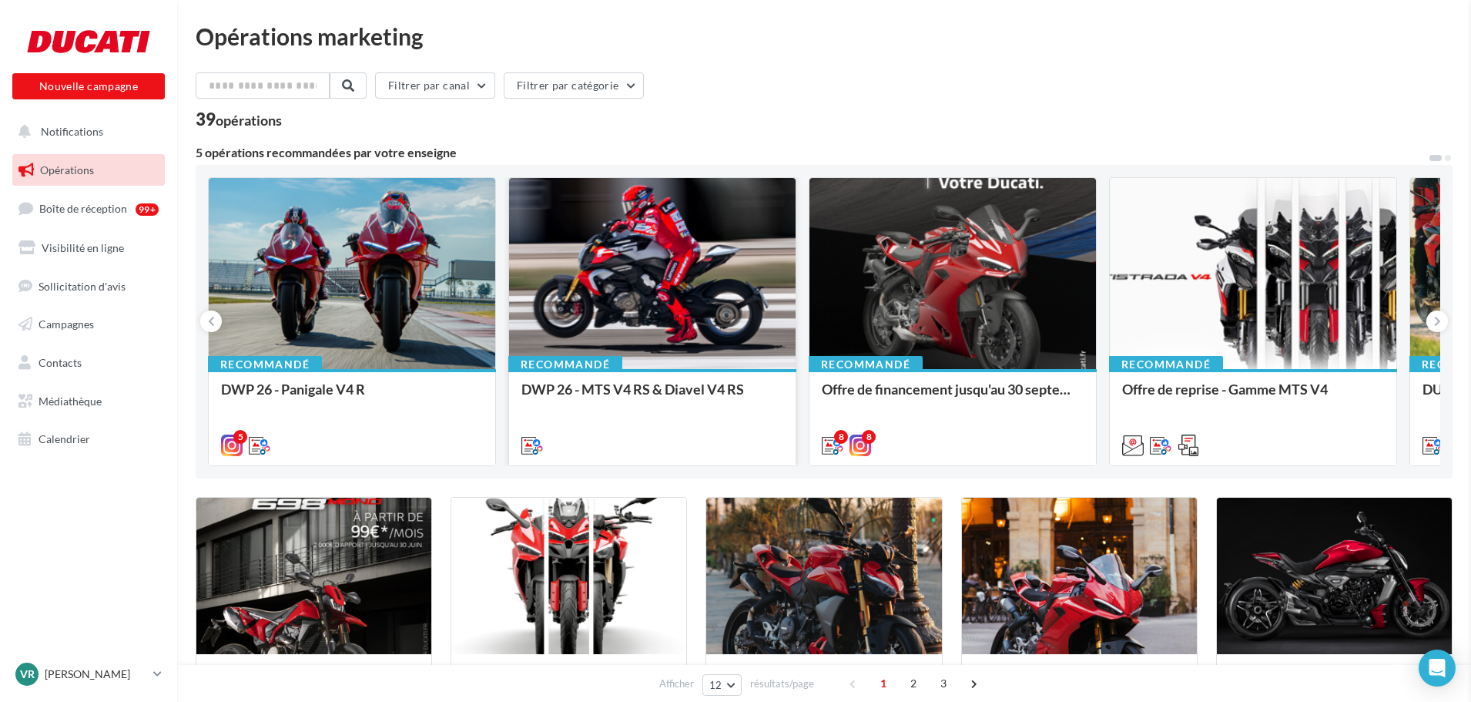
click at [569, 256] on div at bounding box center [652, 274] width 286 height 193
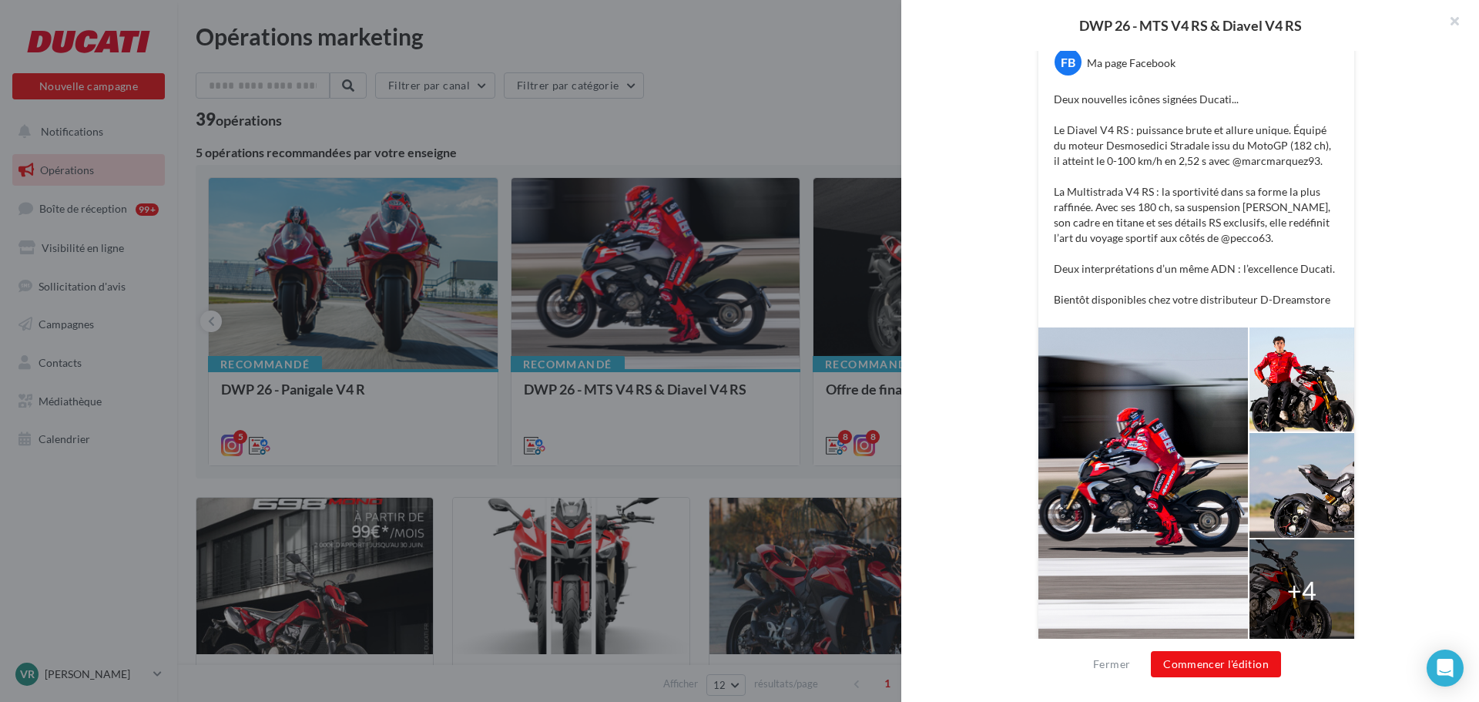
scroll to position [308, 0]
click at [1215, 665] on button "Commencer l'édition" at bounding box center [1216, 664] width 130 height 26
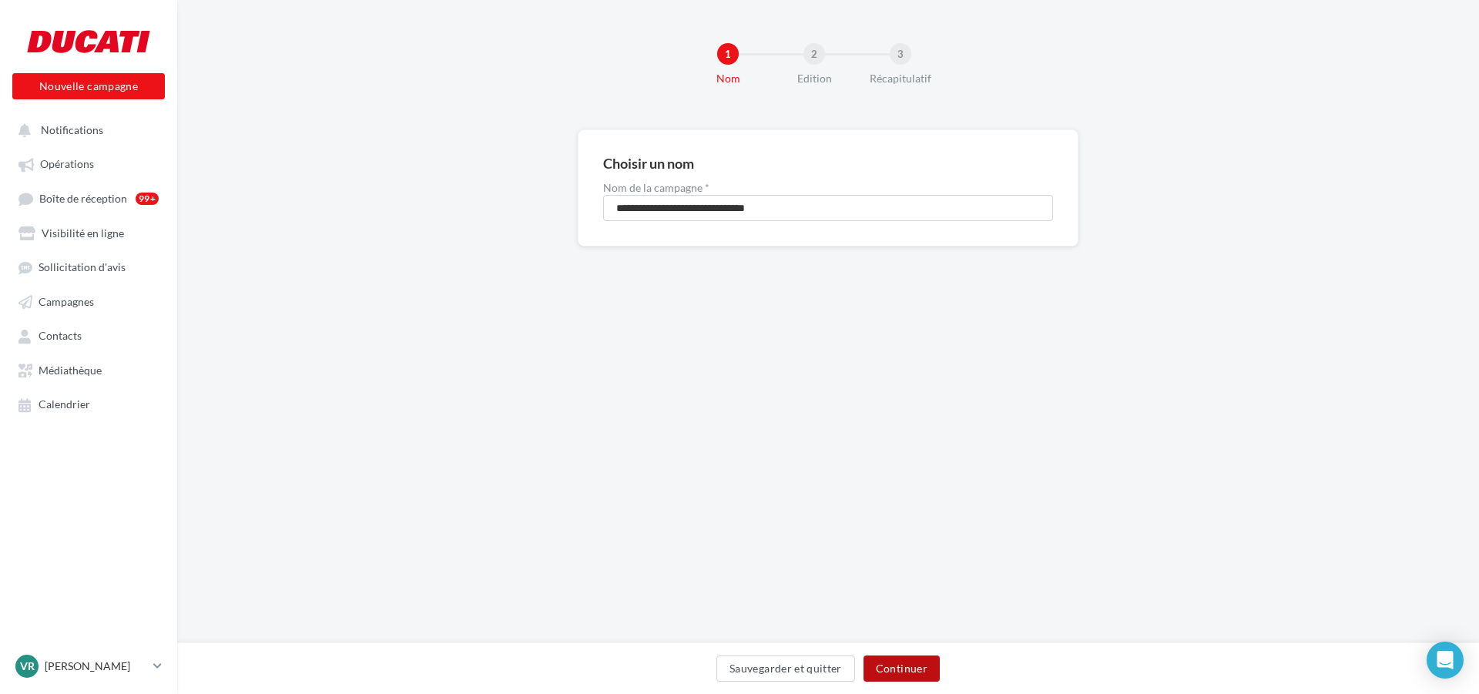
click at [910, 670] on button "Continuer" at bounding box center [901, 668] width 76 height 26
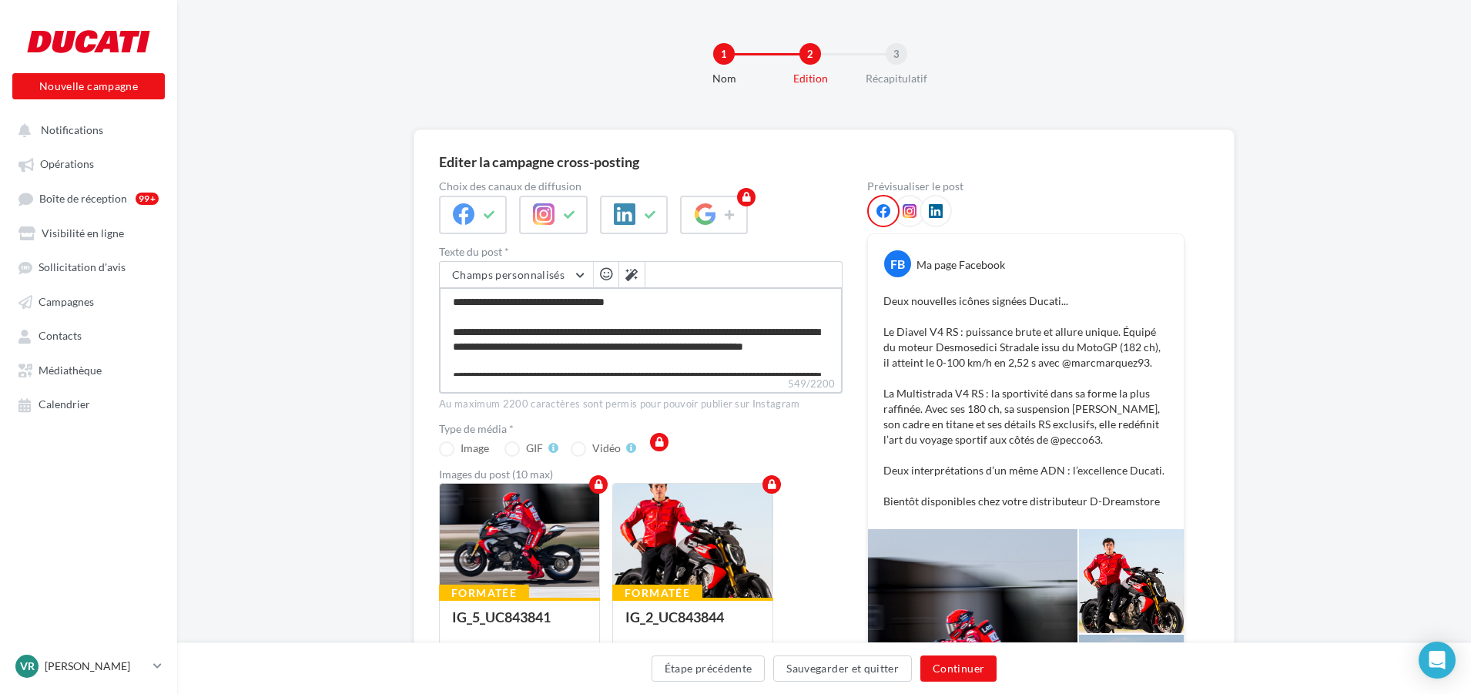
click at [617, 328] on textarea "**********" at bounding box center [641, 331] width 404 height 89
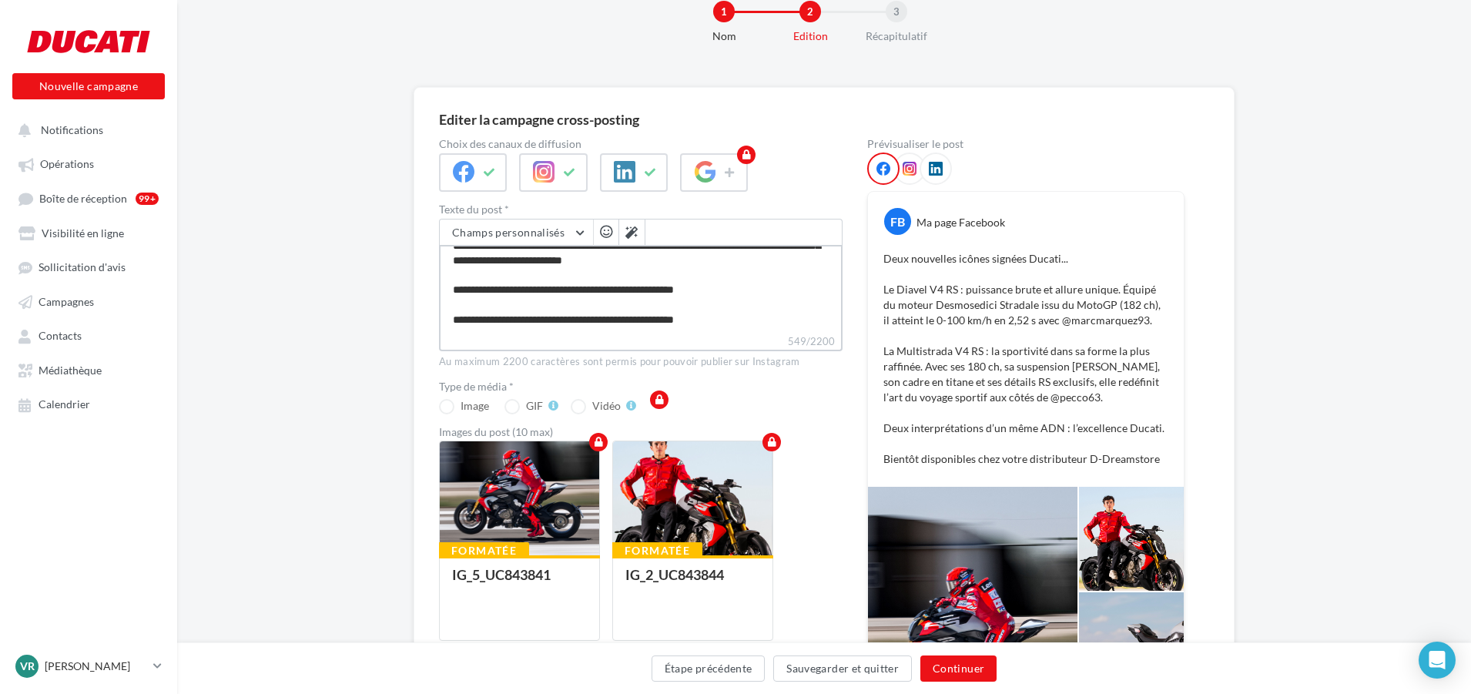
scroll to position [77, 0]
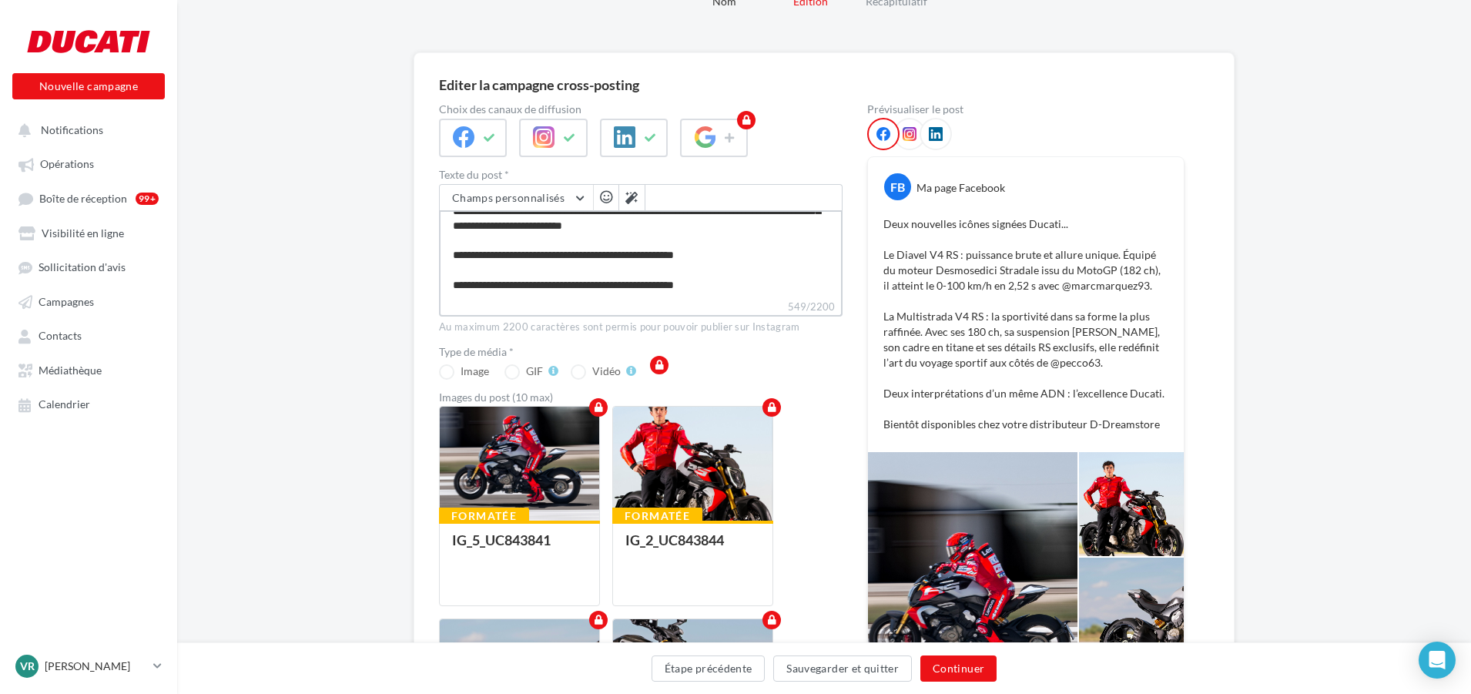
drag, startPoint x: 661, startPoint y: 284, endPoint x: 739, endPoint y: 286, distance: 78.6
click at [739, 286] on textarea "**********" at bounding box center [641, 254] width 404 height 89
type textarea "**********"
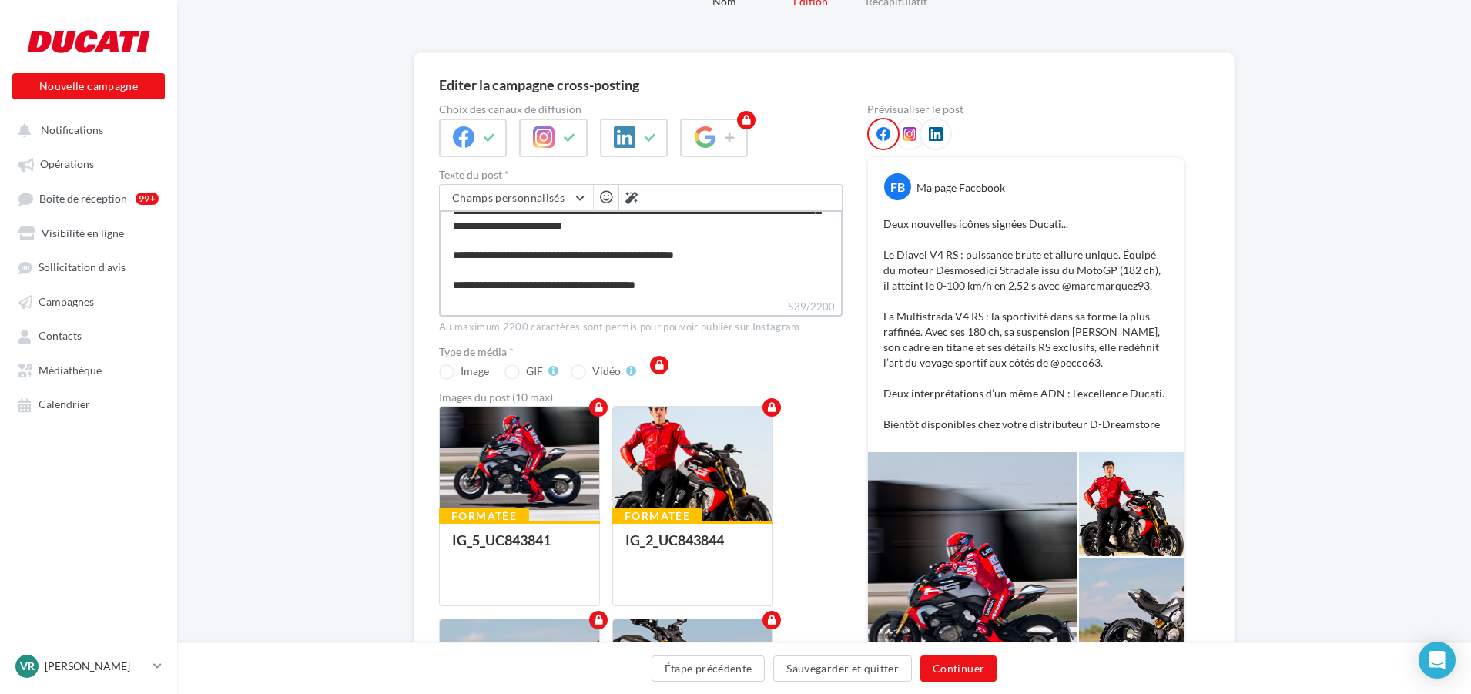
type textarea "**********"
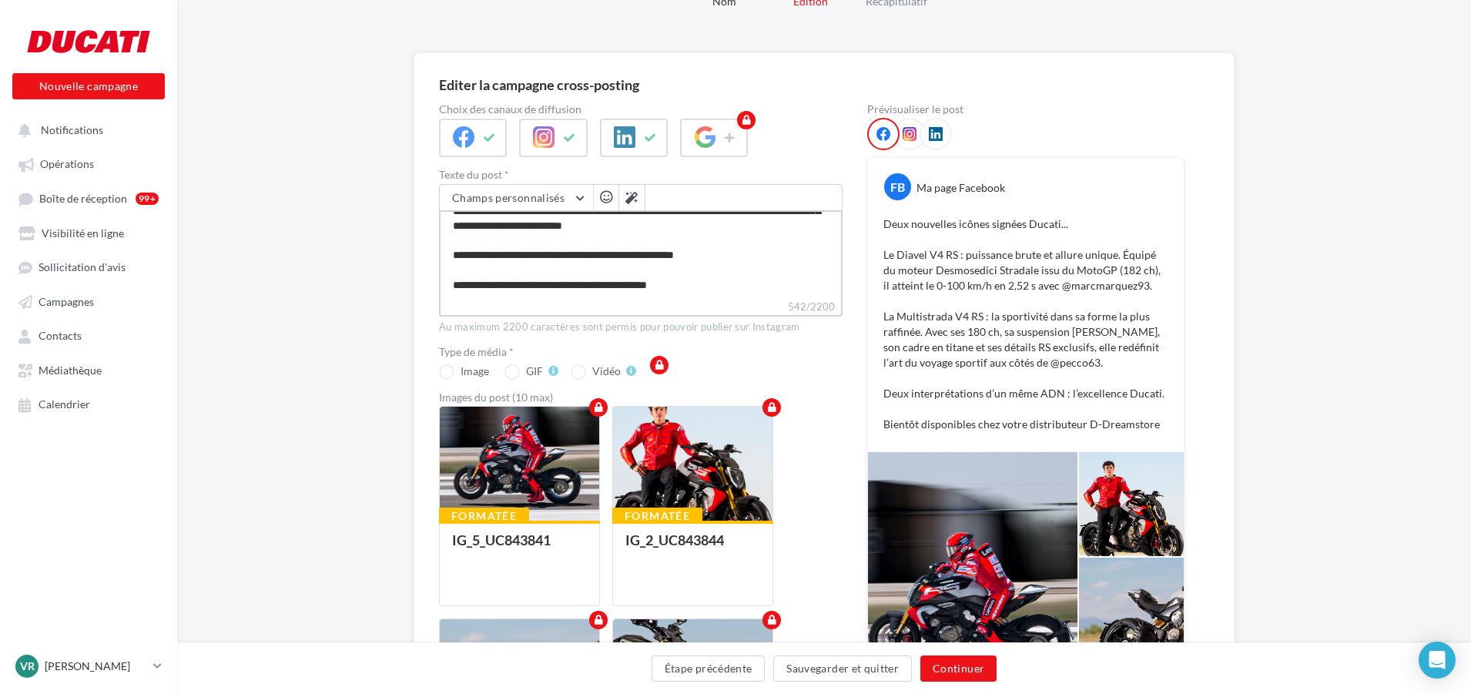
type textarea "**********"
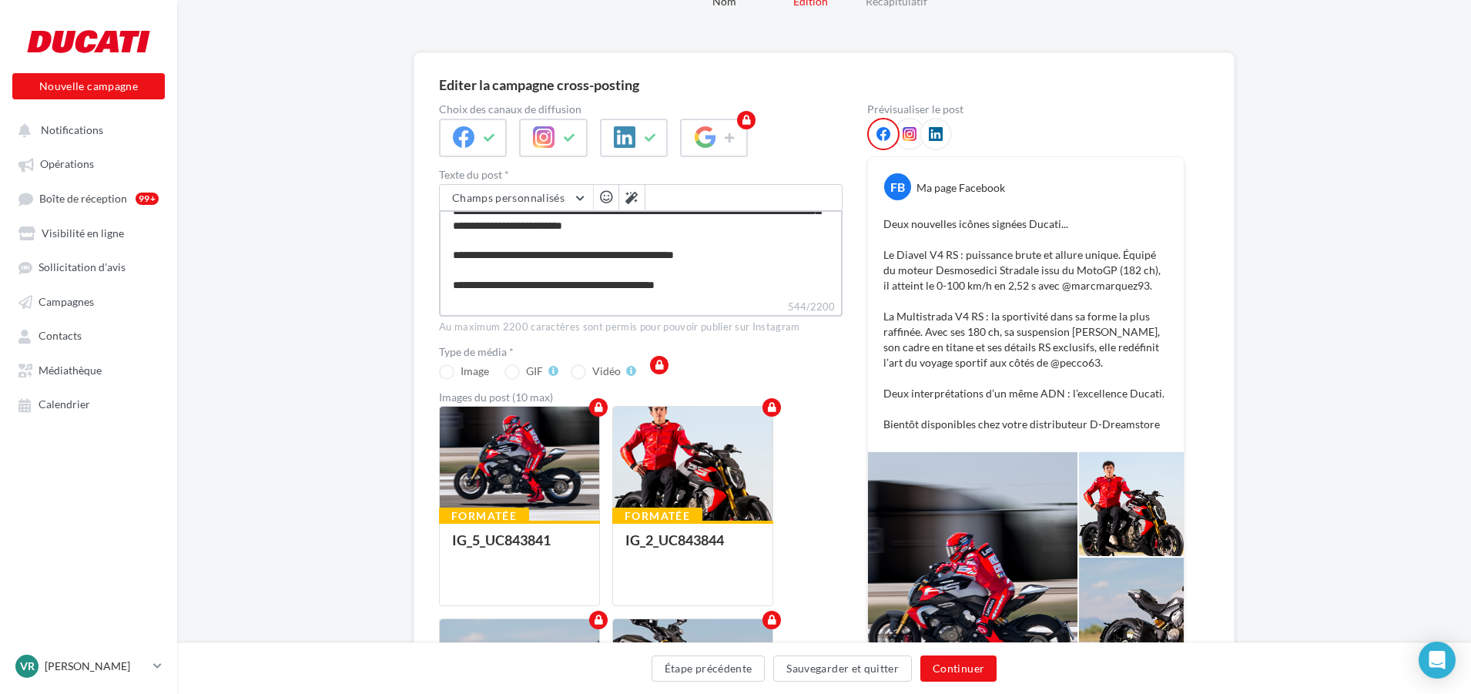
type textarea "**********"
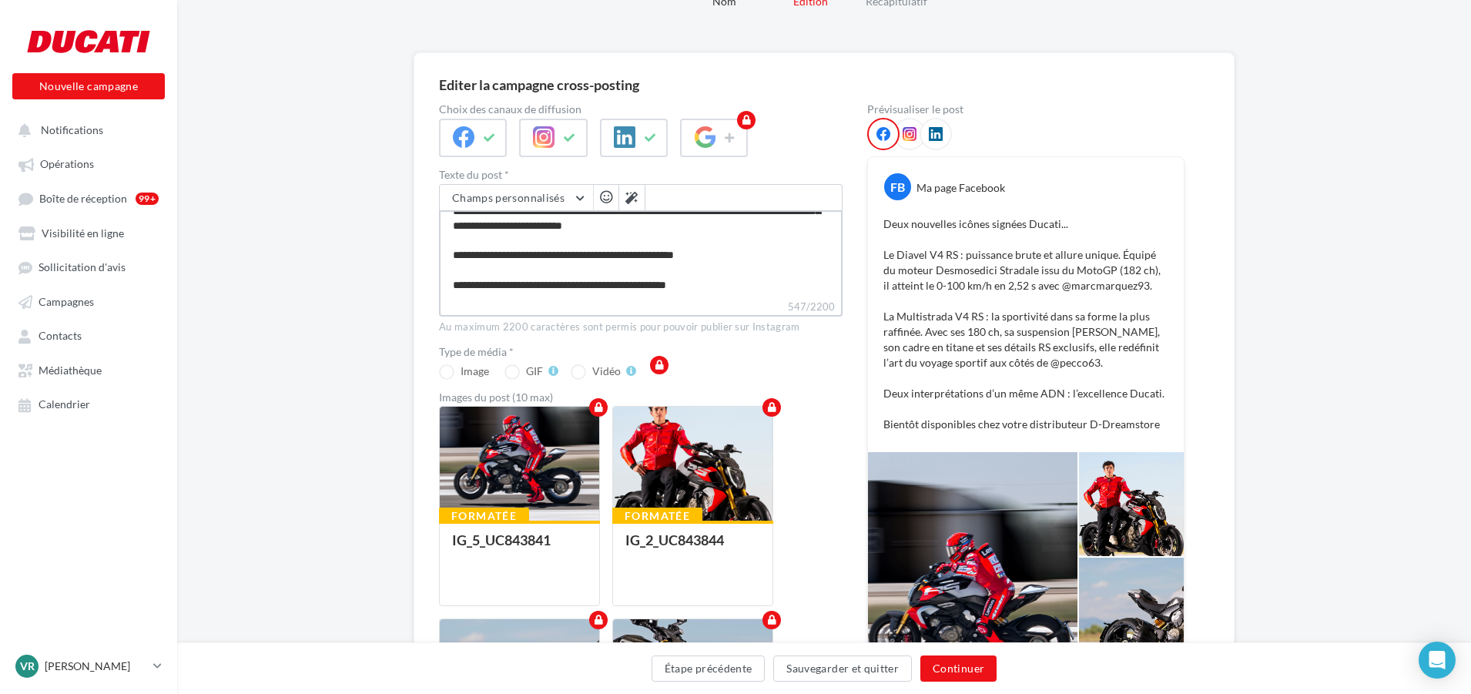
type textarea "**********"
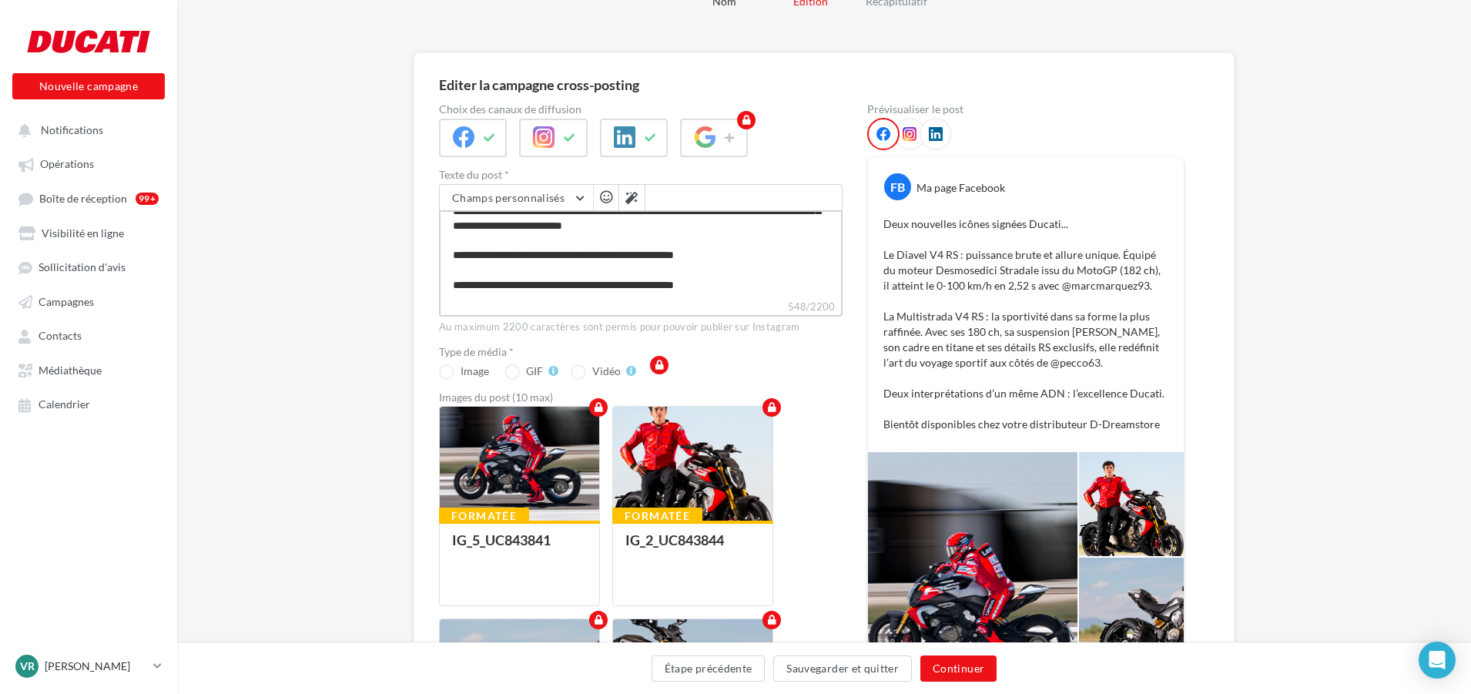
type textarea "**********"
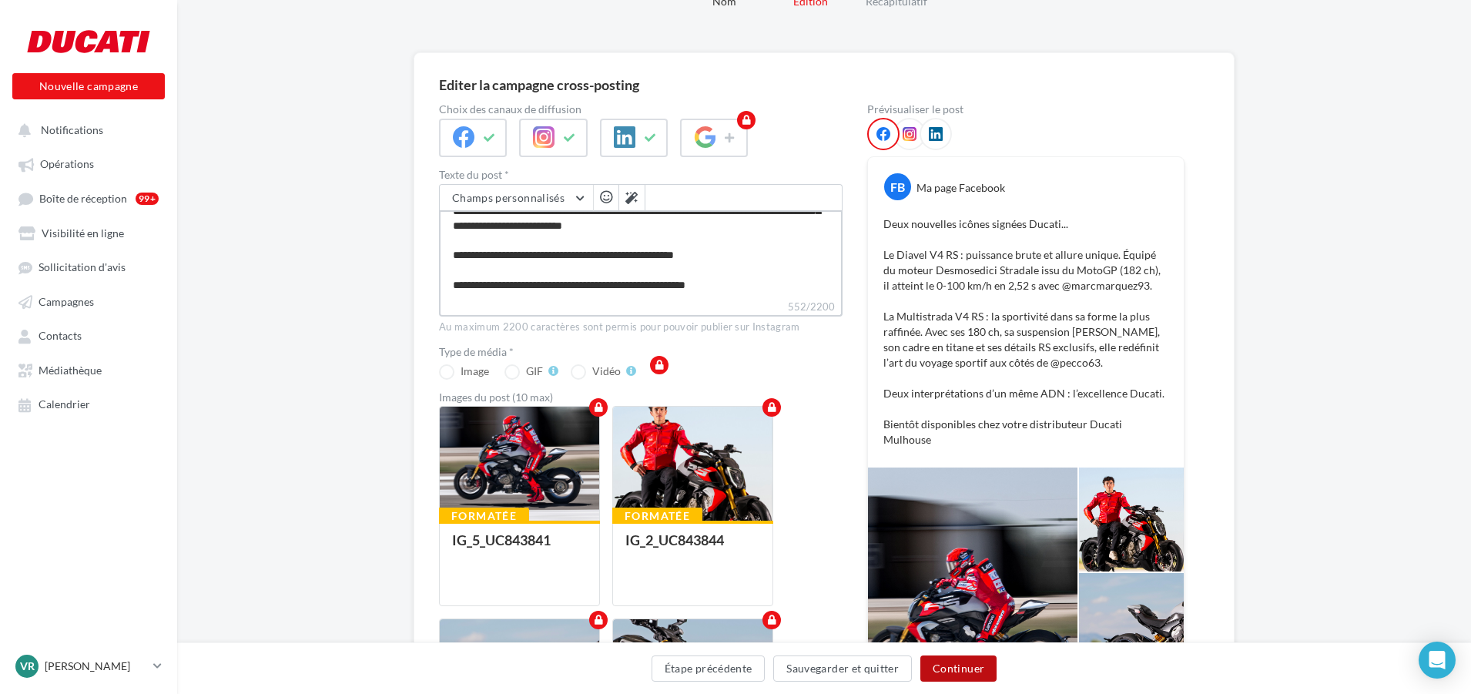
type textarea "**********"
click at [953, 662] on button "Continuer" at bounding box center [958, 668] width 76 height 26
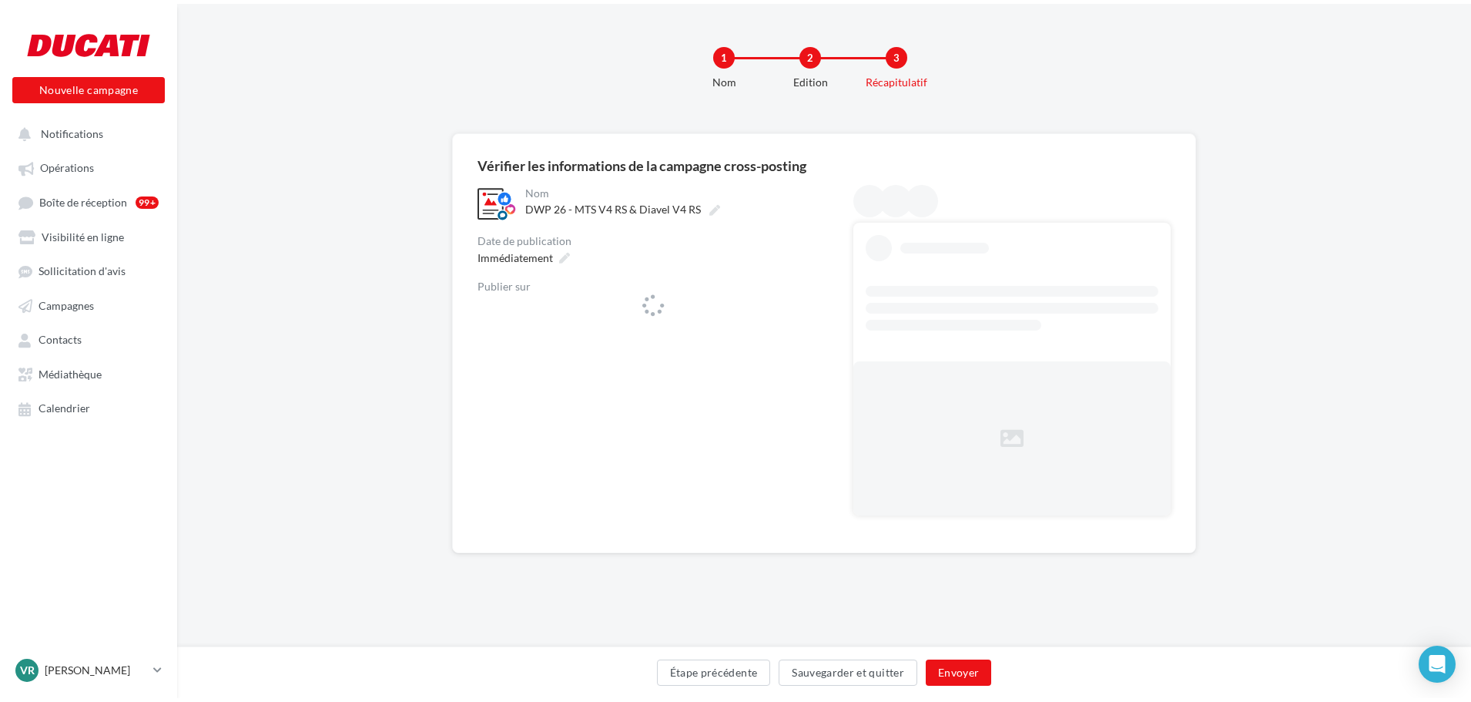
scroll to position [0, 0]
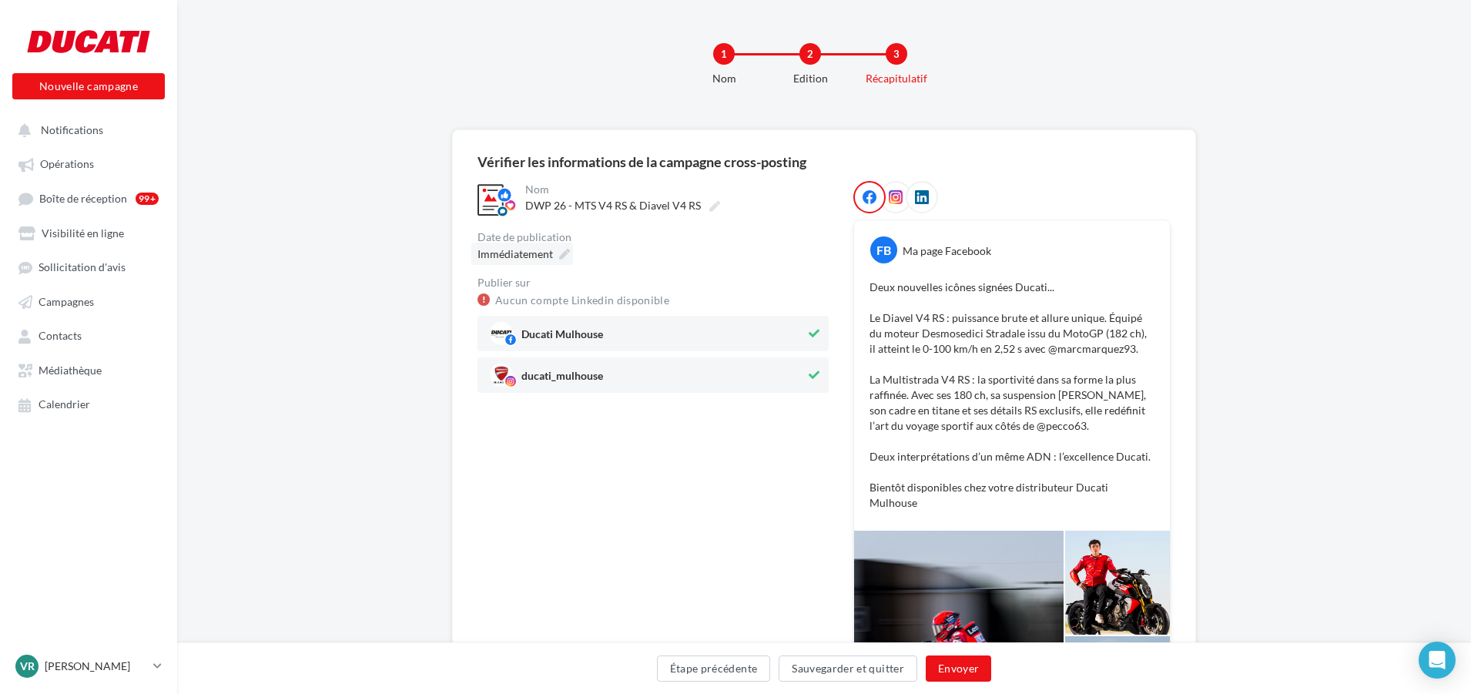
click at [567, 250] on icon at bounding box center [564, 254] width 11 height 11
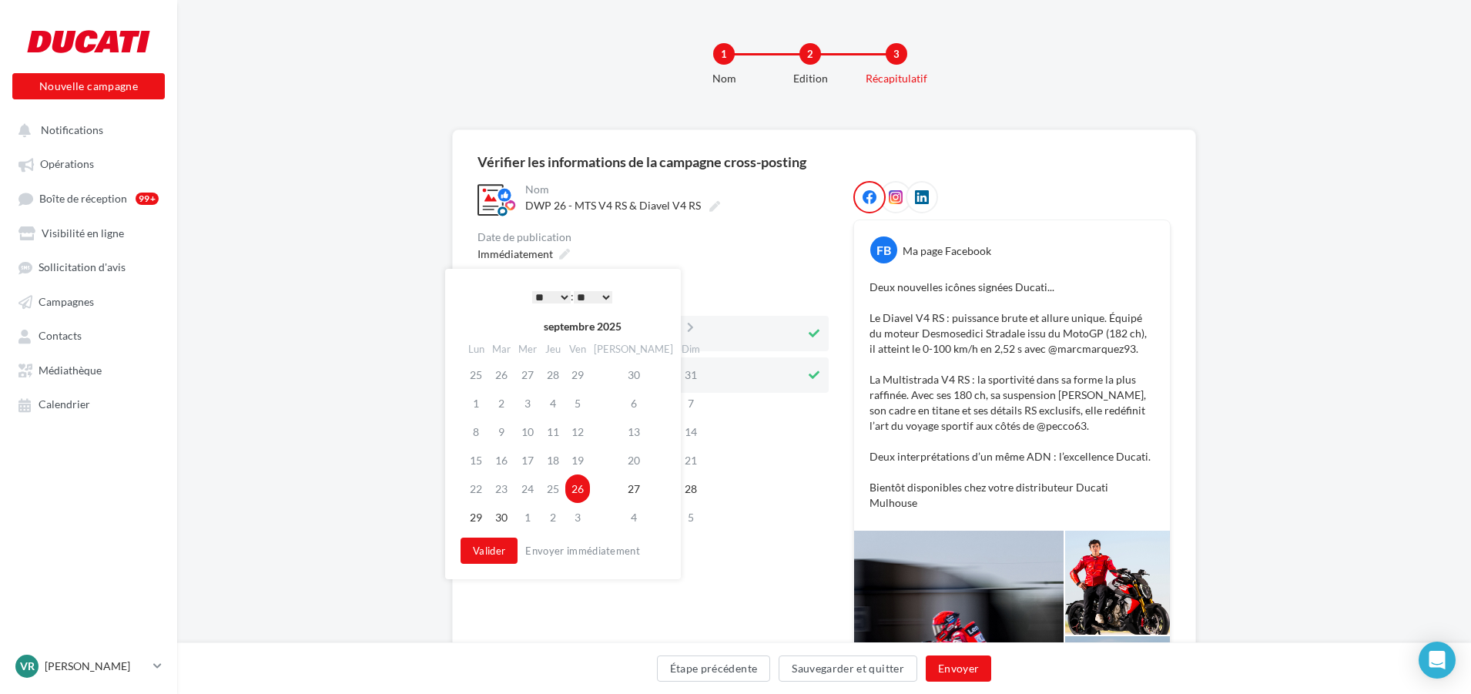
click at [565, 296] on select "* * * * * * * * * * ** ** ** ** ** ** ** ** ** ** ** ** ** **" at bounding box center [551, 297] width 39 height 12
click at [967, 681] on button "Envoyer" at bounding box center [958, 668] width 65 height 26
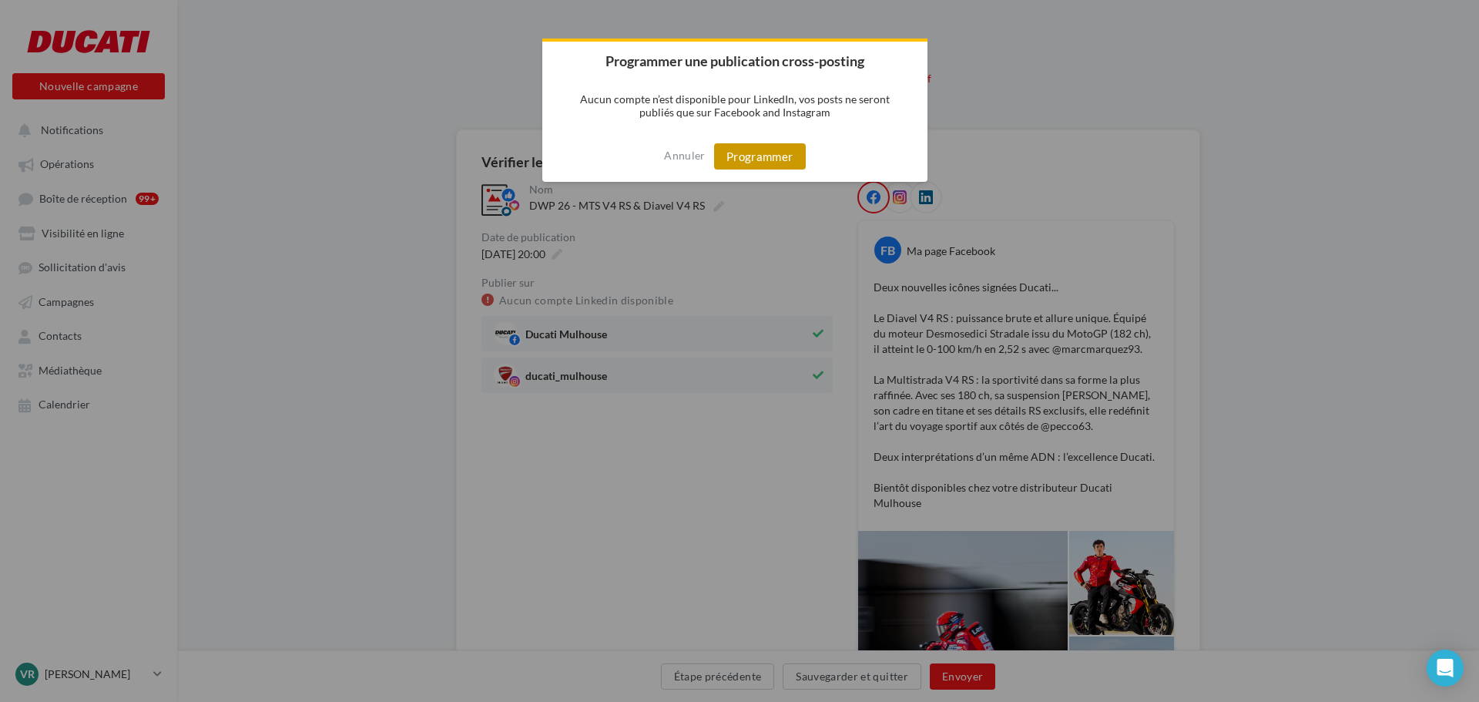
click at [763, 159] on button "Programmer" at bounding box center [760, 156] width 92 height 26
